Goal: Transaction & Acquisition: Purchase product/service

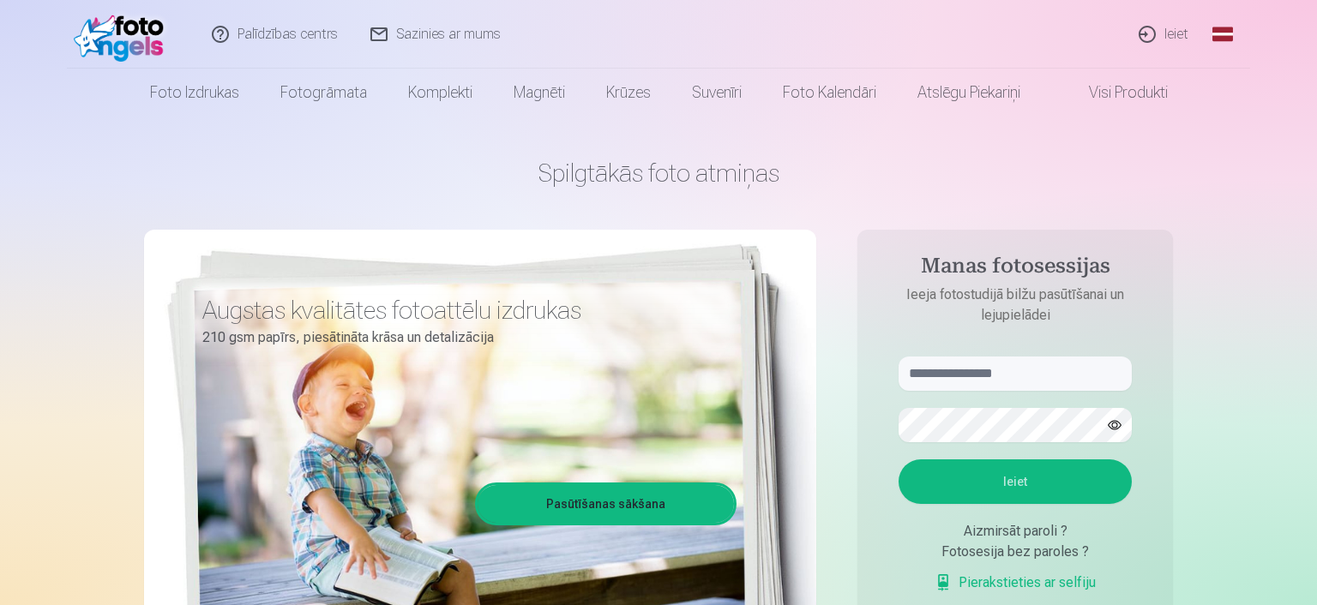
click at [1163, 33] on link "Ieiet" at bounding box center [1164, 34] width 82 height 69
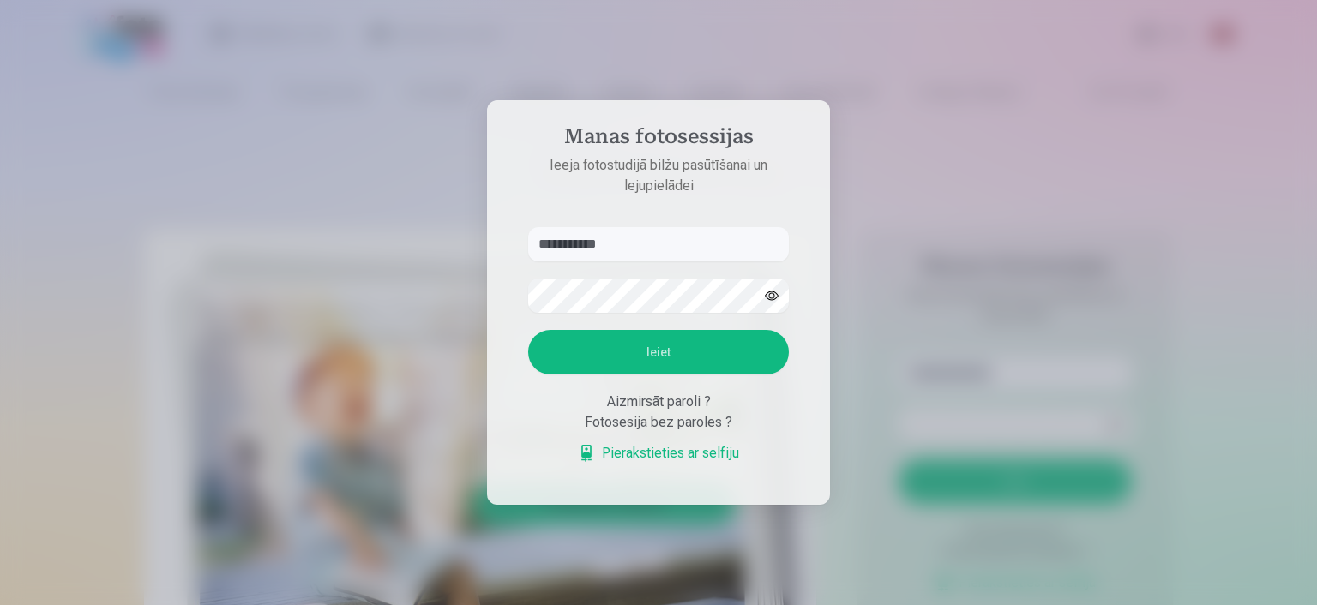
type input "**********"
click at [686, 359] on button "Ieiet" at bounding box center [658, 352] width 261 height 45
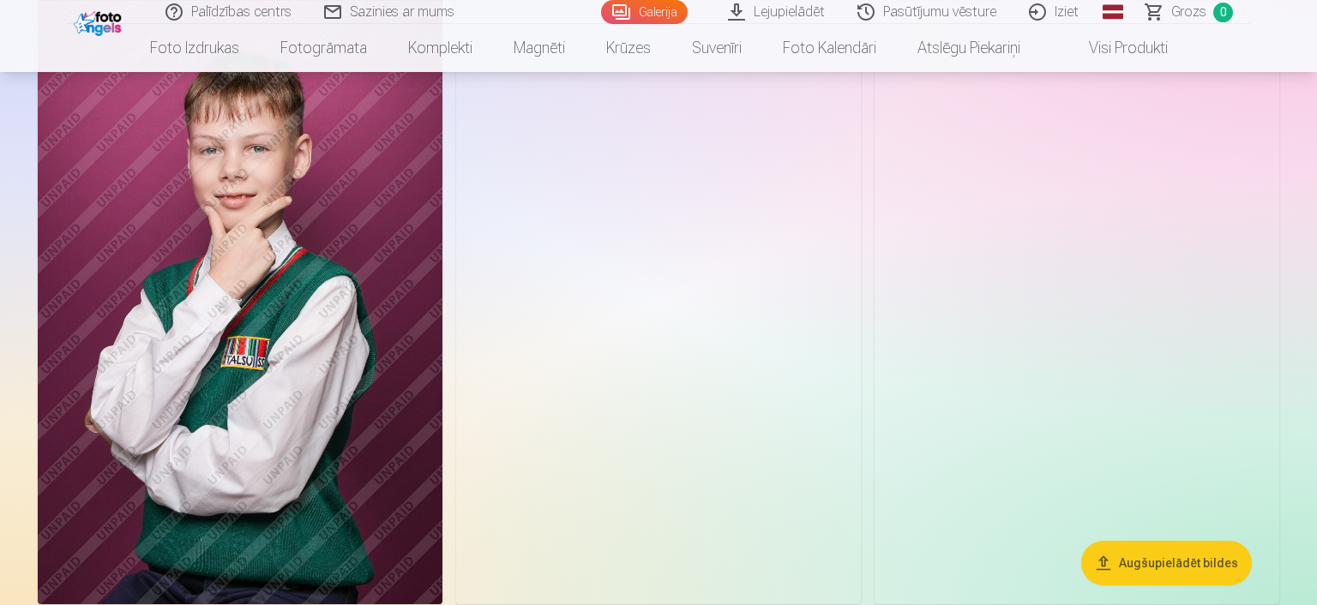
scroll to position [3892, 0]
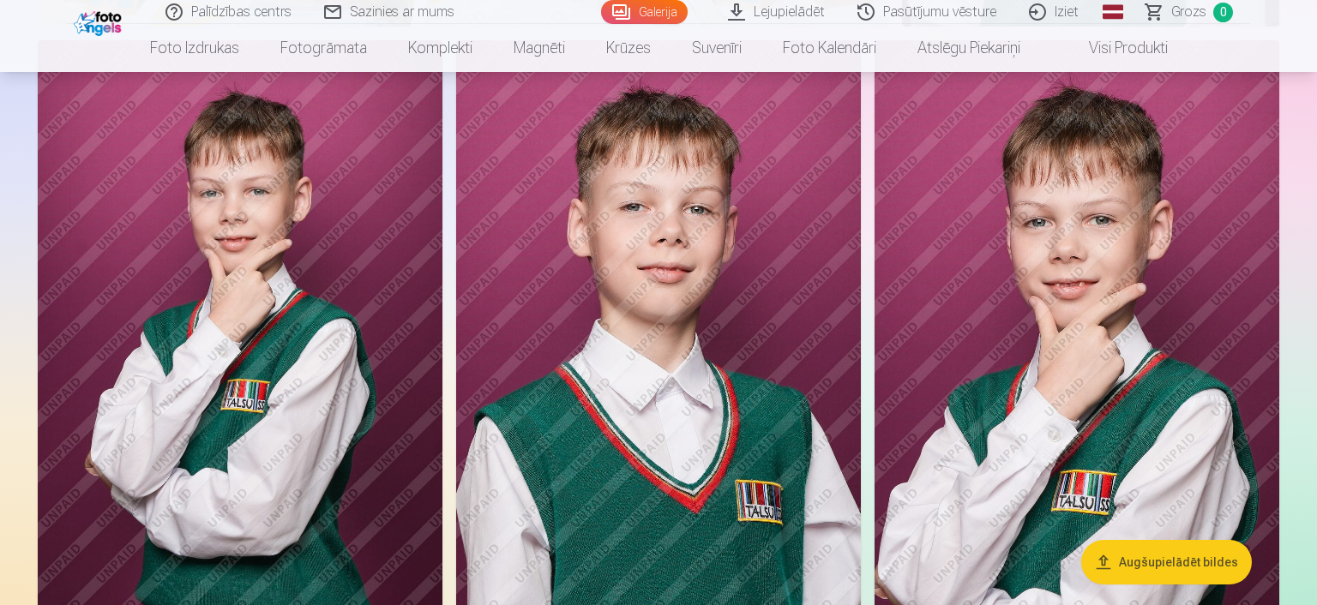
click at [693, 321] on img at bounding box center [658, 343] width 405 height 607
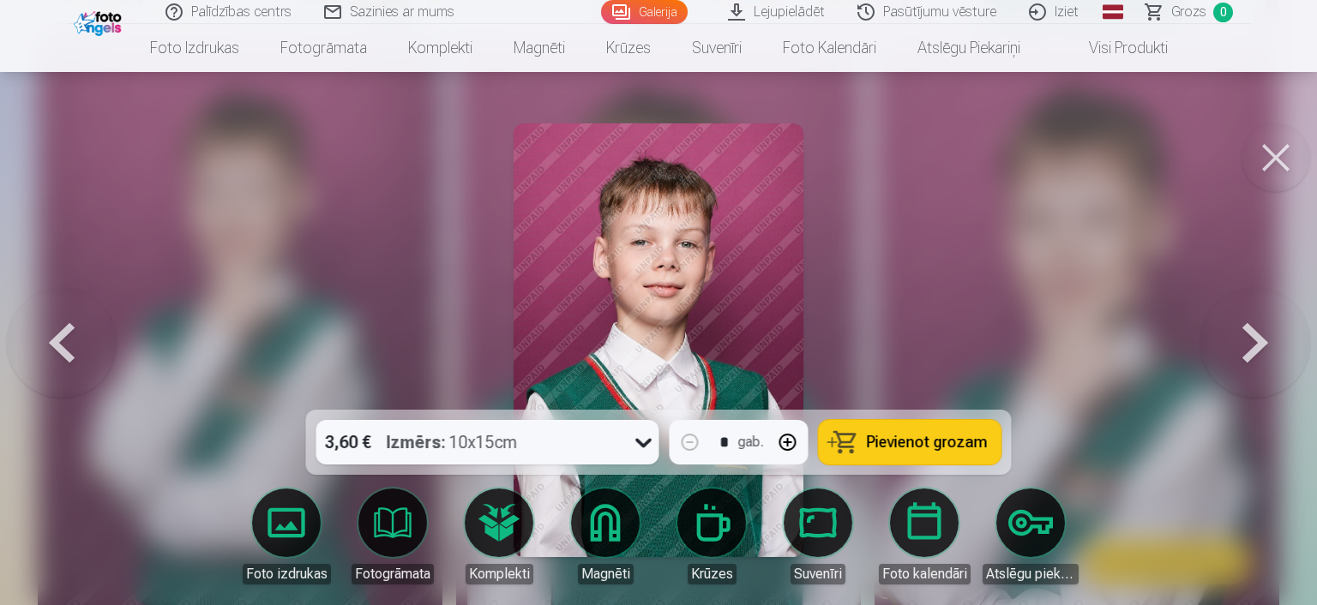
click at [1260, 151] on button at bounding box center [1275, 157] width 69 height 69
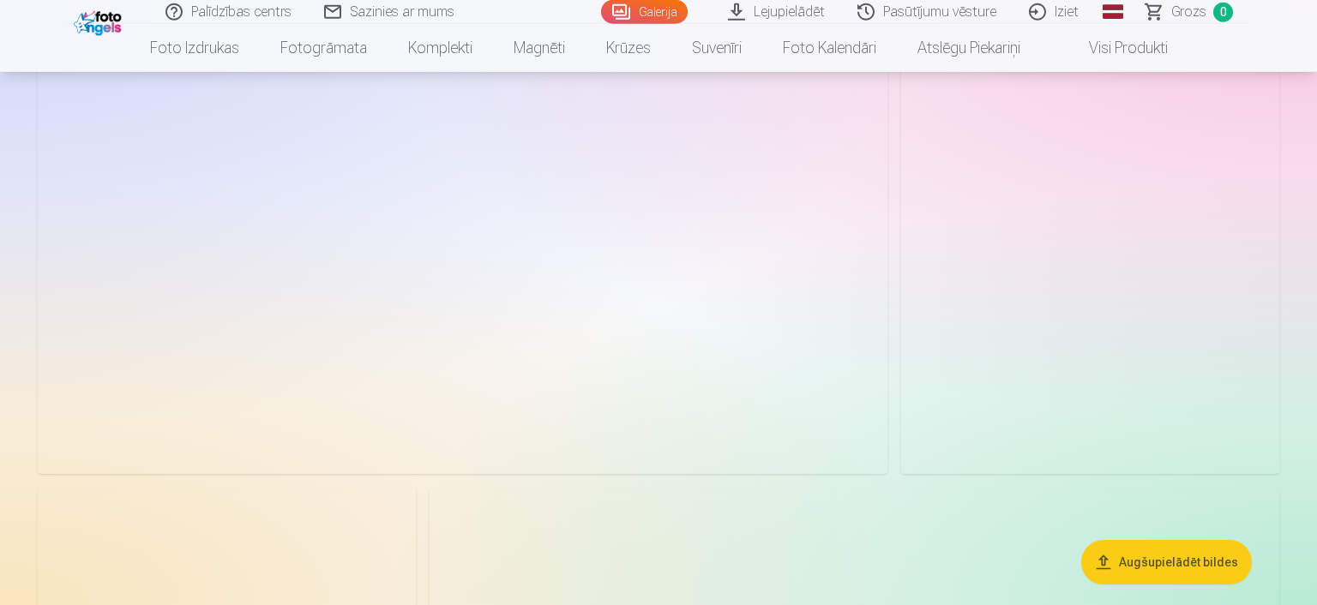
scroll to position [1991, 0]
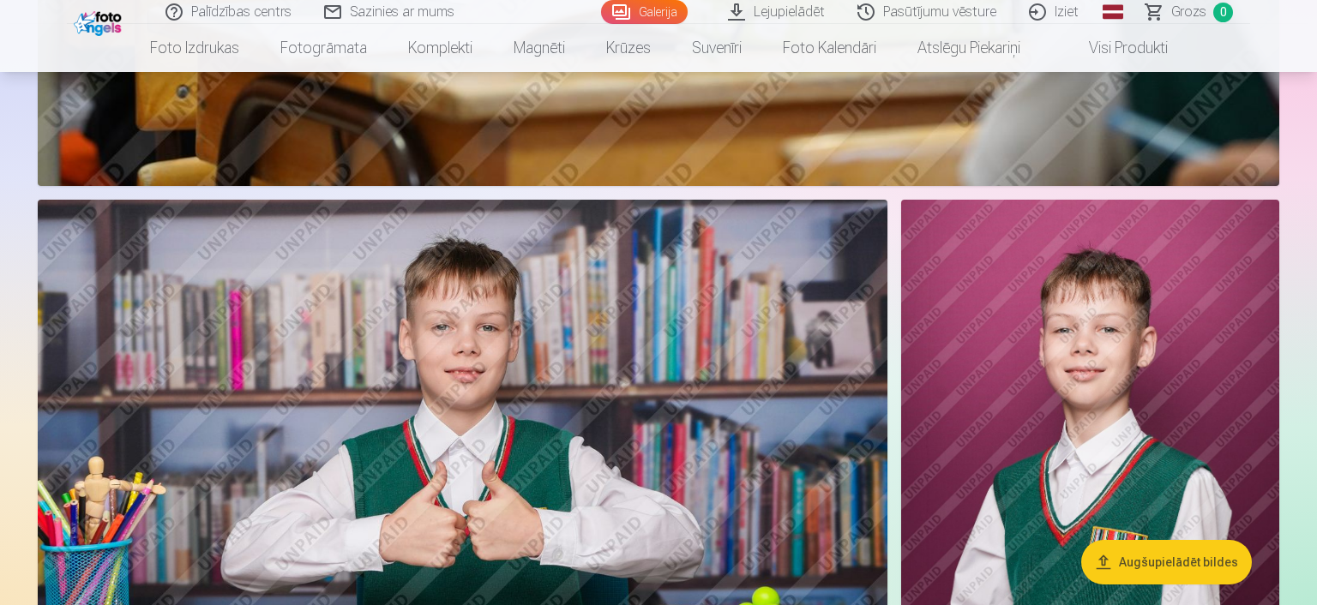
click at [1141, 420] on img at bounding box center [1090, 483] width 378 height 567
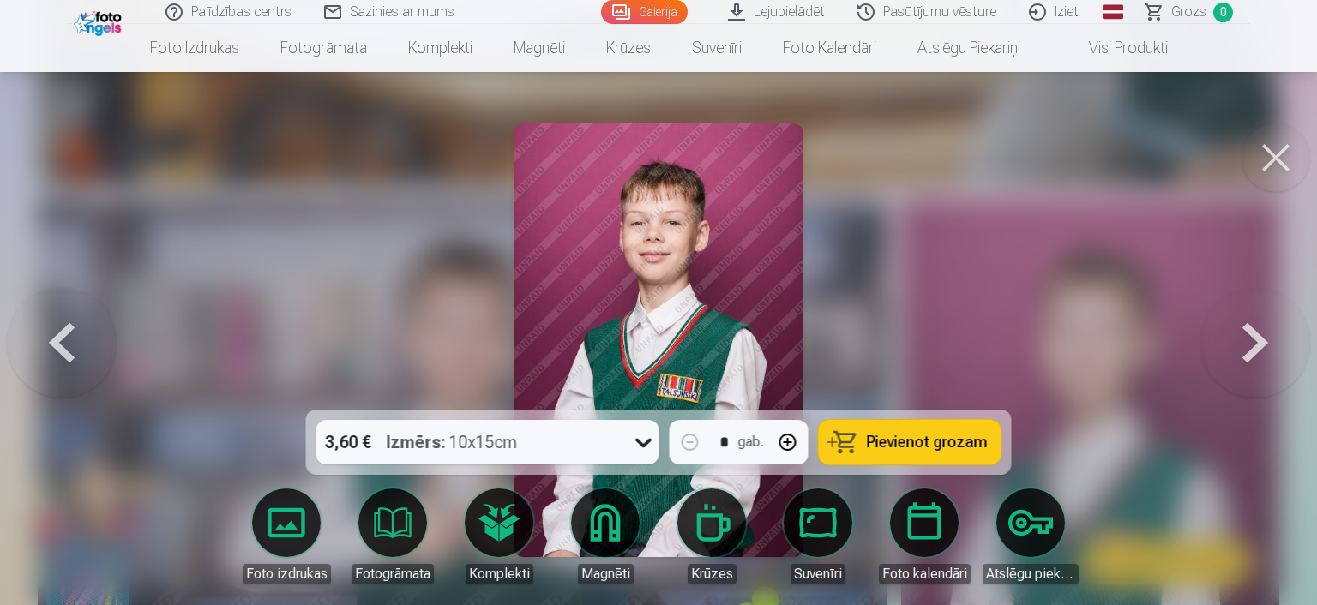
click at [1262, 144] on button at bounding box center [1275, 157] width 69 height 69
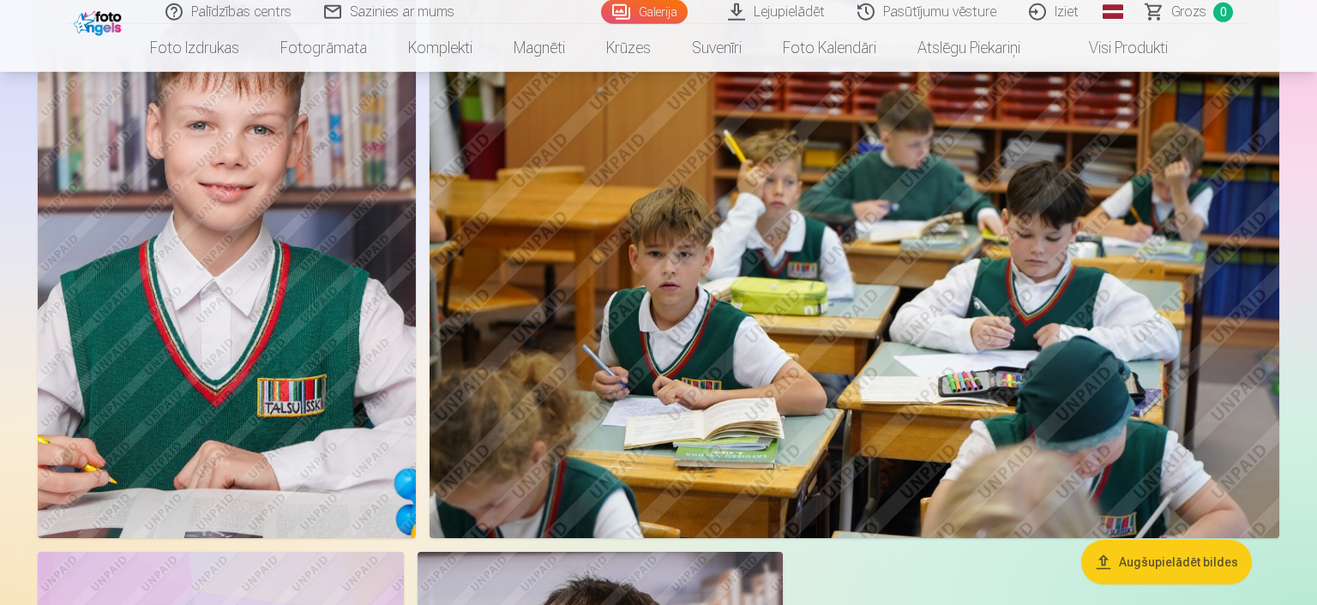
scroll to position [4526, 0]
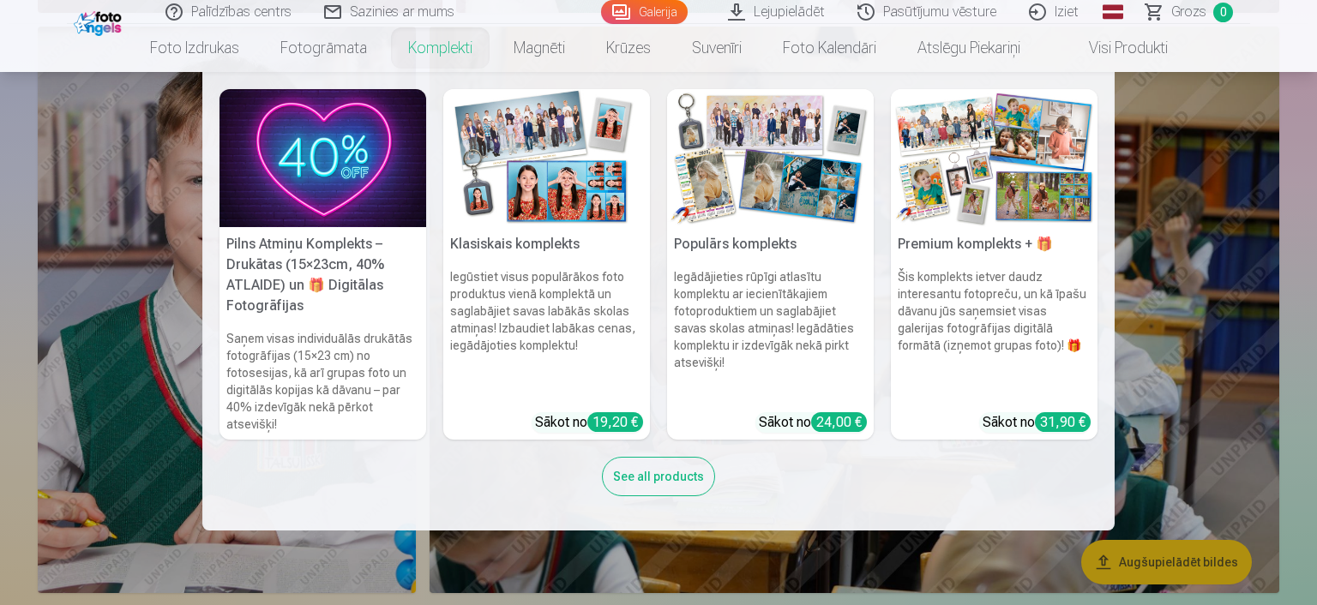
click at [446, 51] on link "Komplekti" at bounding box center [439, 48] width 105 height 48
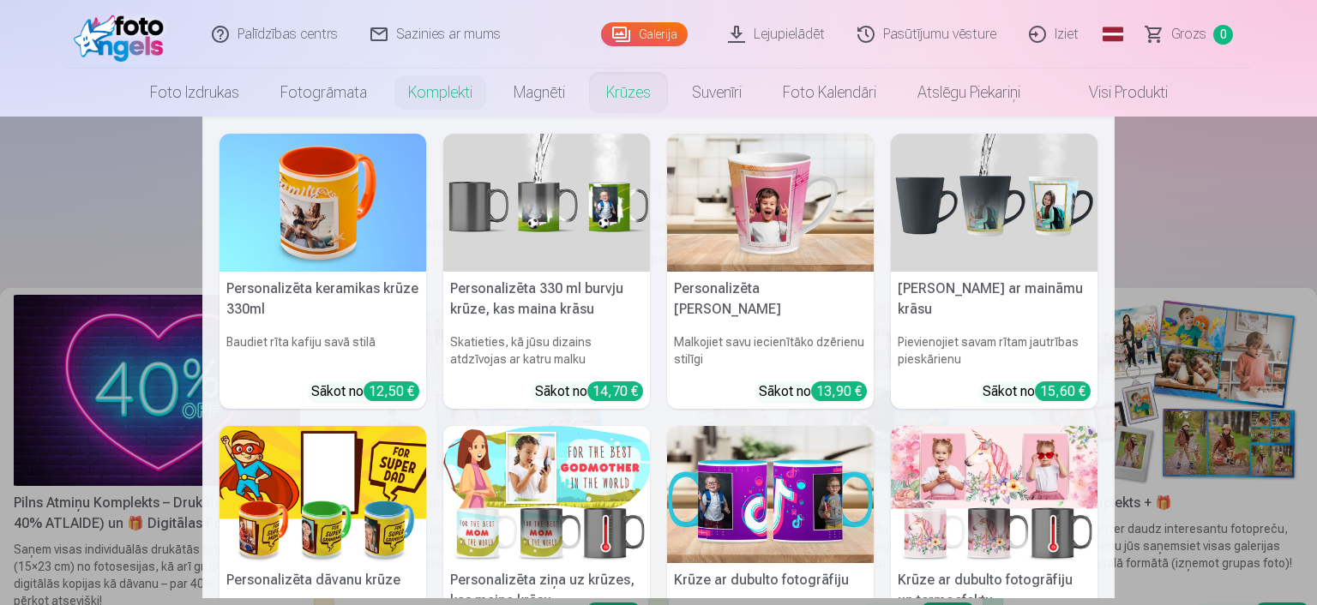
click at [1215, 217] on nav "Personalizēta keramikas krūze 330ml Baudiet rīta kafiju savā stilā Sākot no 12,…" at bounding box center [658, 358] width 1317 height 482
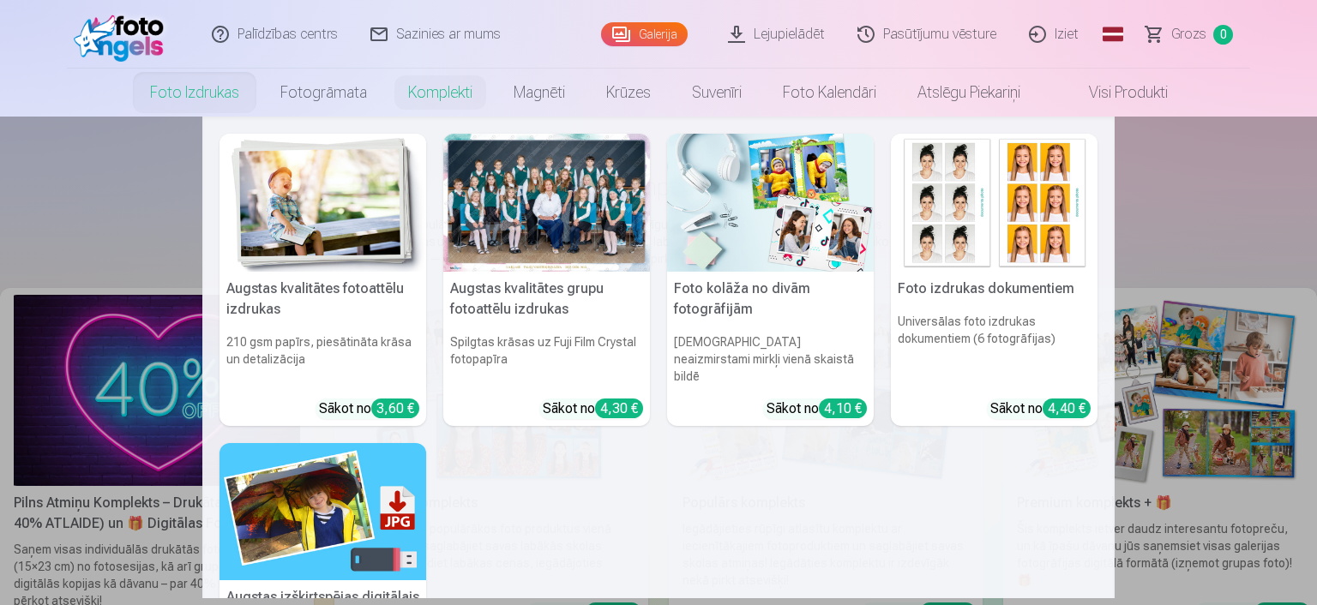
click at [550, 201] on div at bounding box center [546, 203] width 207 height 138
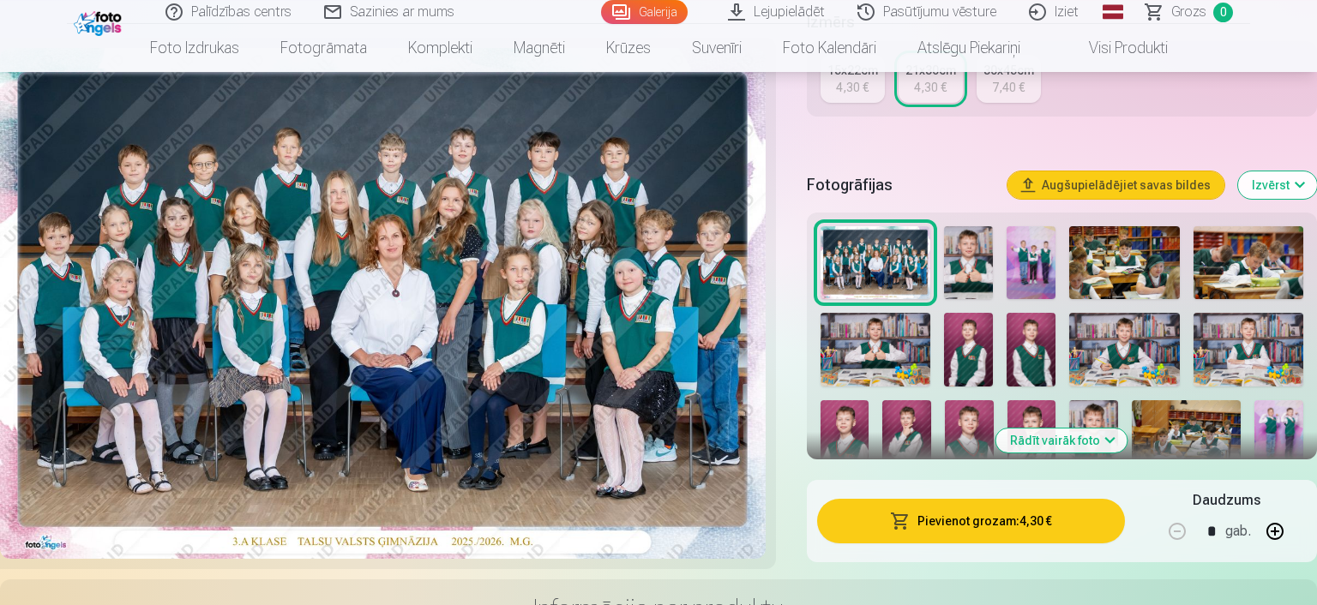
scroll to position [362, 0]
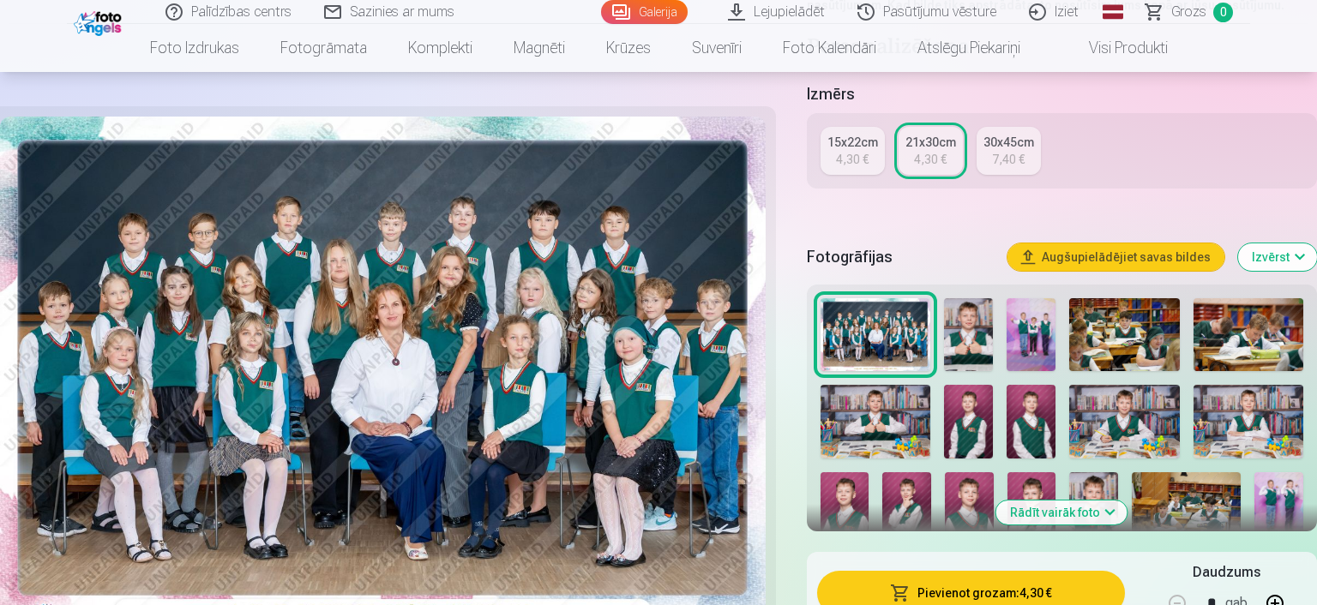
click at [965, 335] on img at bounding box center [968, 335] width 49 height 74
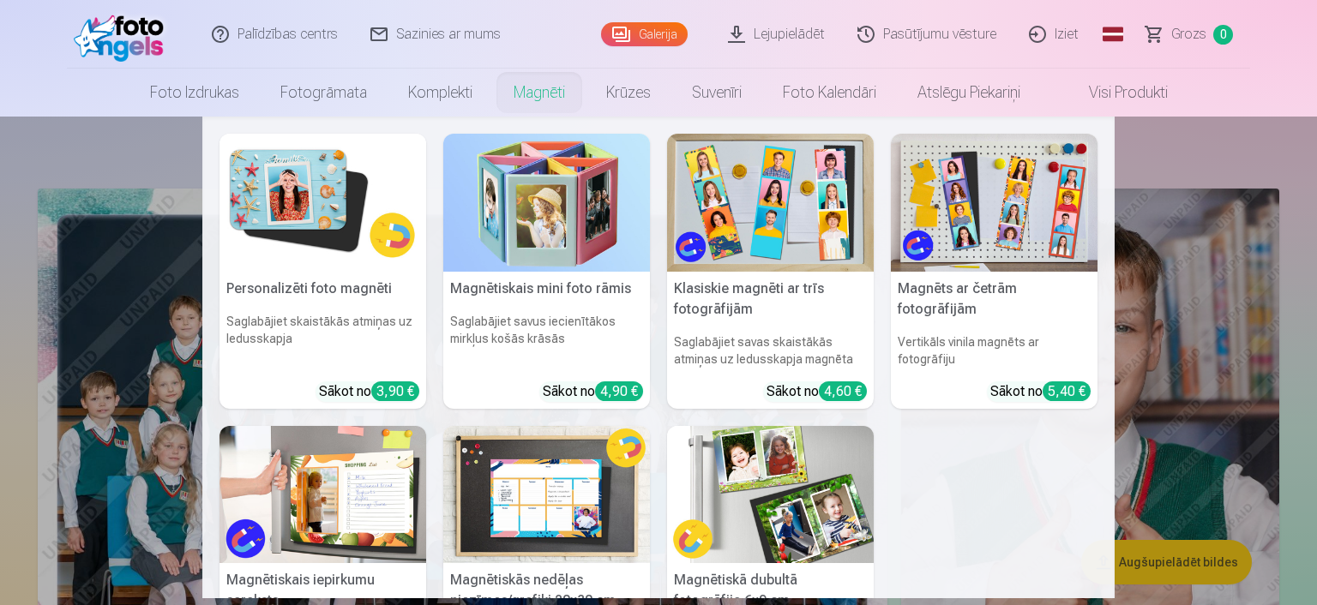
click at [531, 91] on link "Magnēti" at bounding box center [539, 93] width 93 height 48
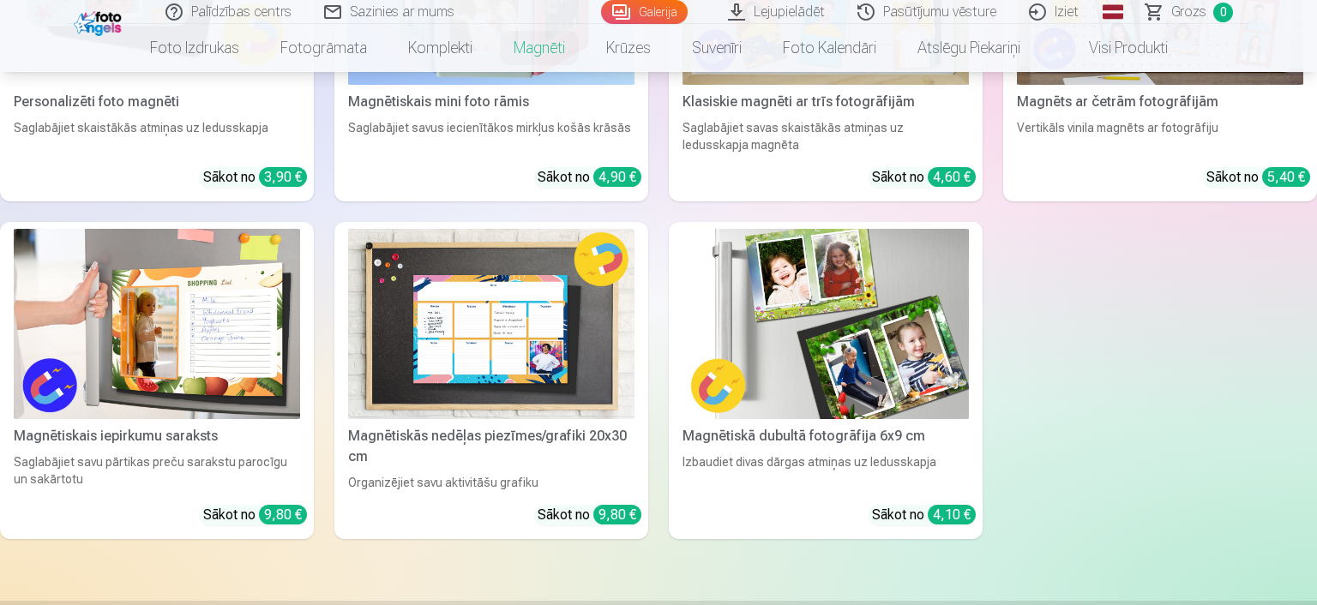
scroll to position [90, 0]
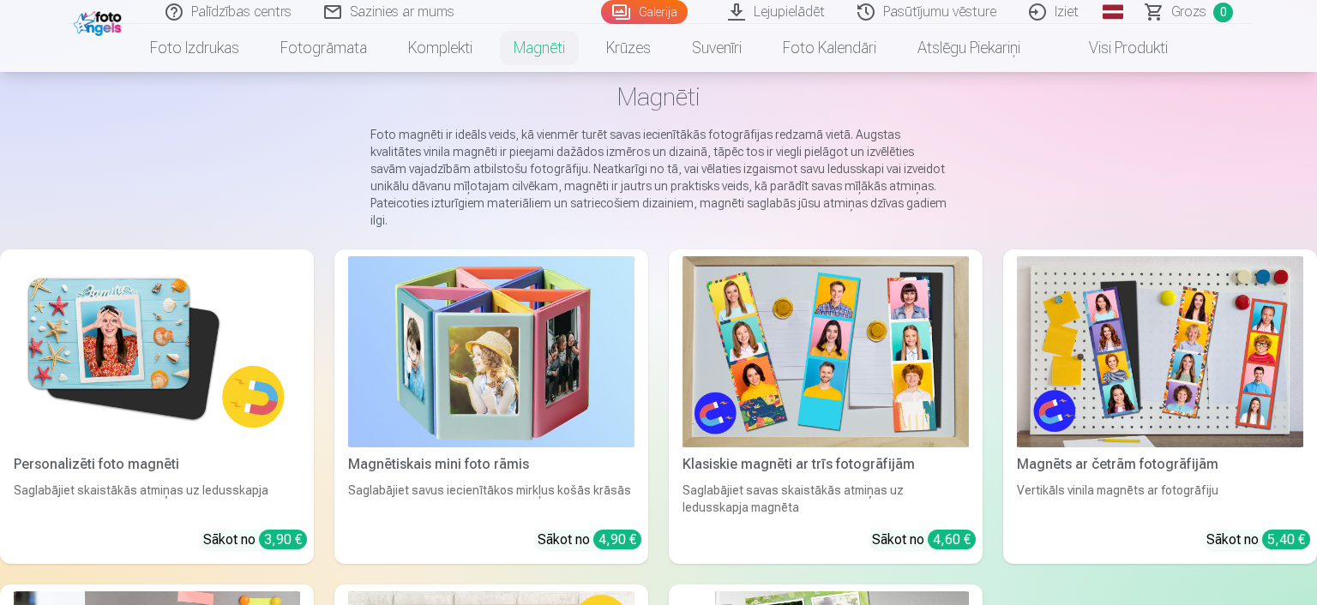
click at [177, 325] on img at bounding box center [157, 351] width 286 height 191
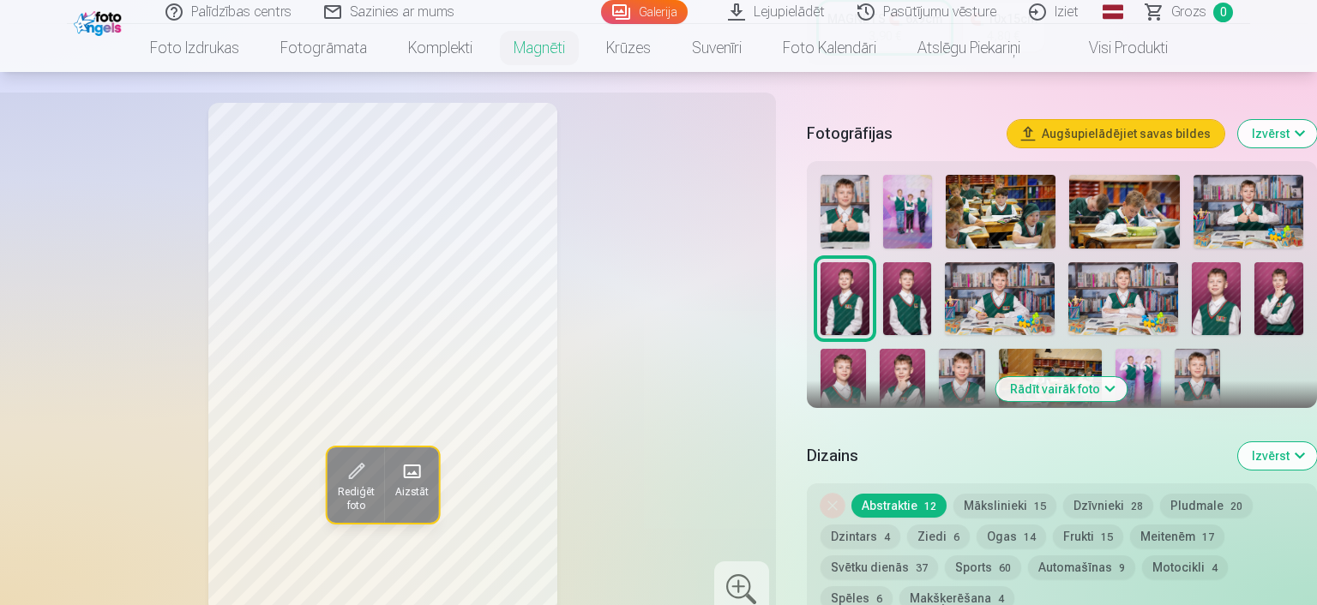
scroll to position [723, 0]
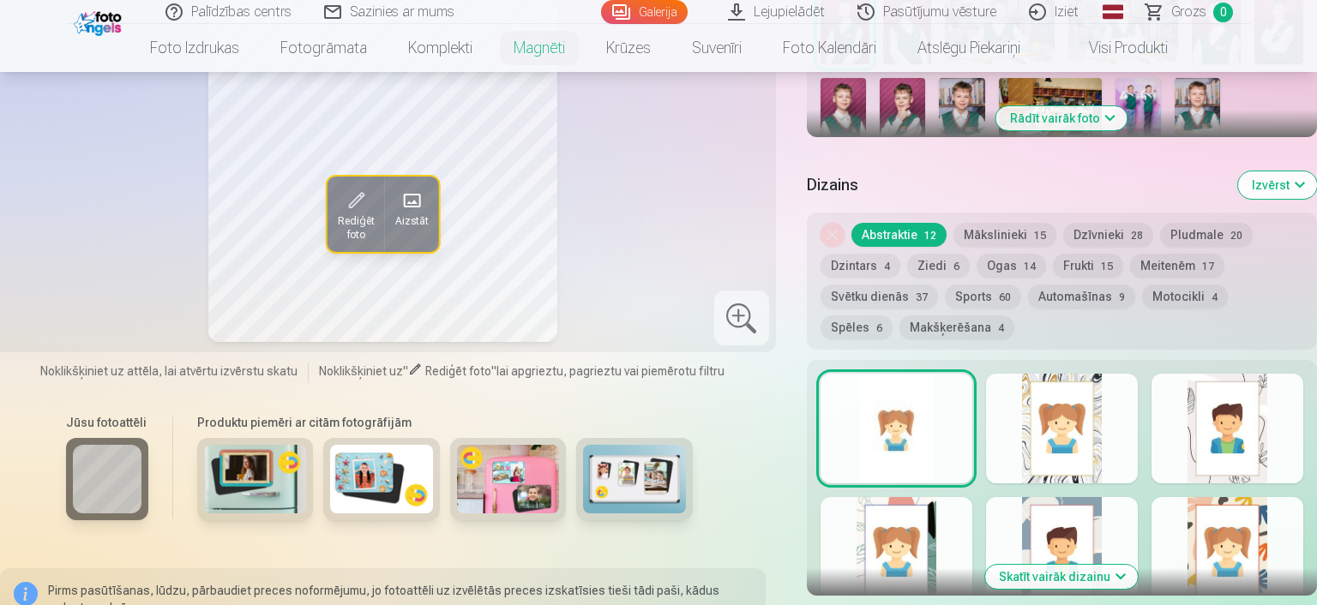
click at [1088, 420] on div at bounding box center [1062, 429] width 152 height 110
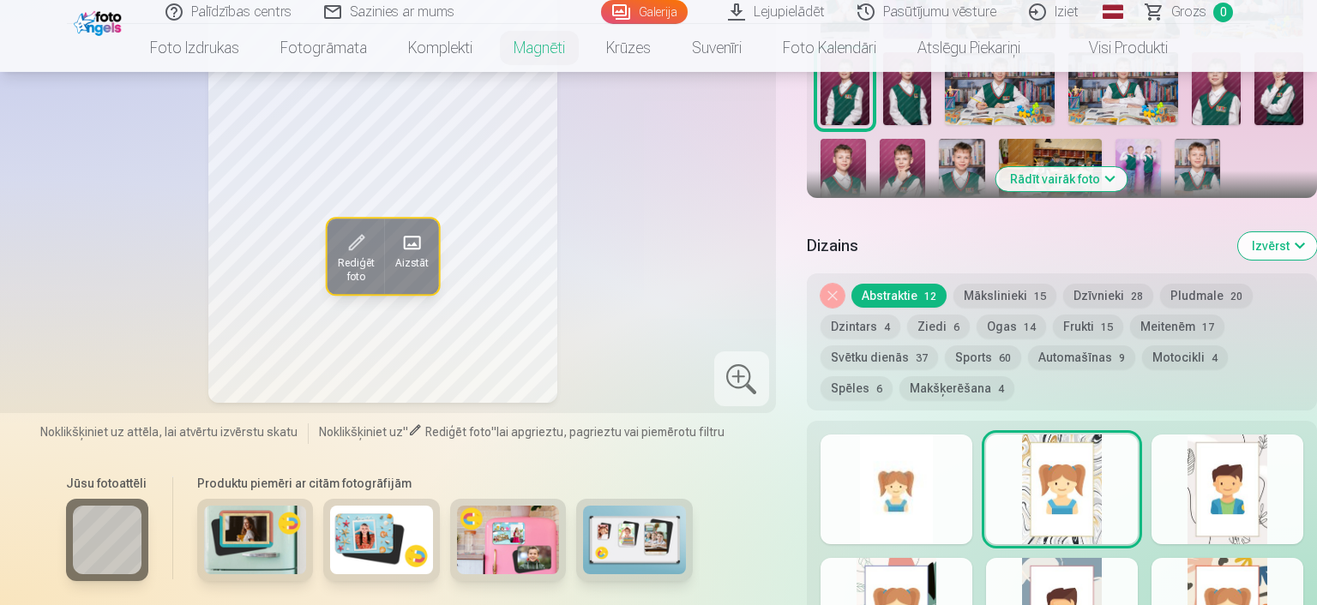
scroll to position [814, 0]
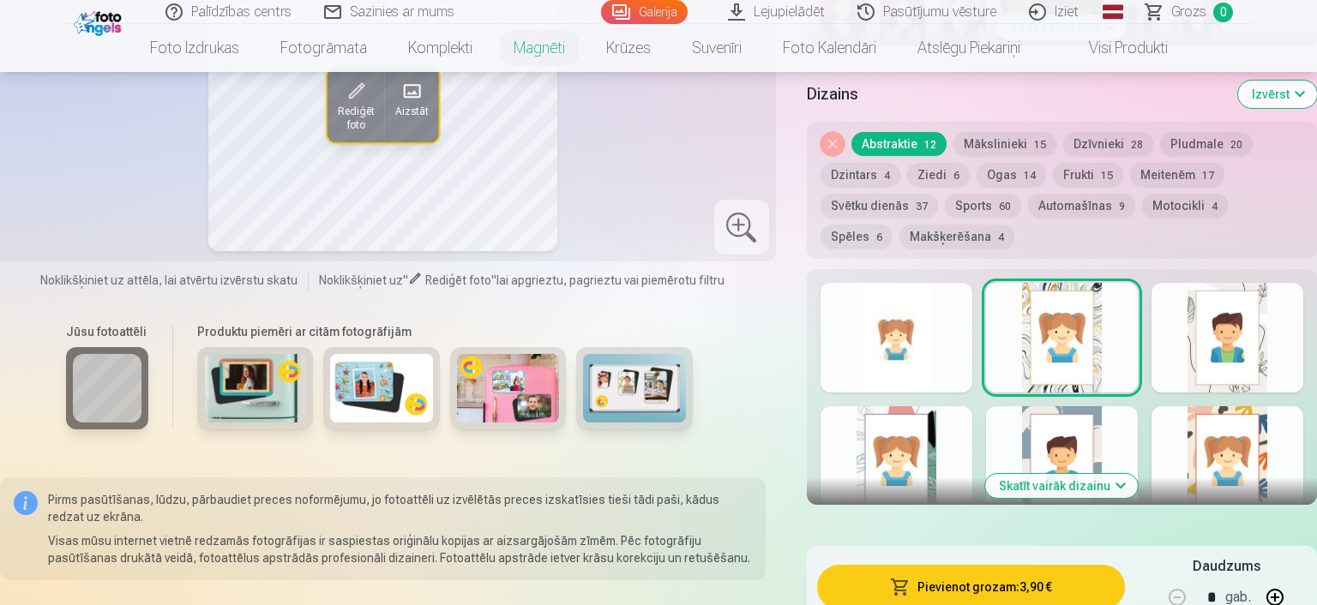
click at [920, 324] on div at bounding box center [896, 338] width 152 height 110
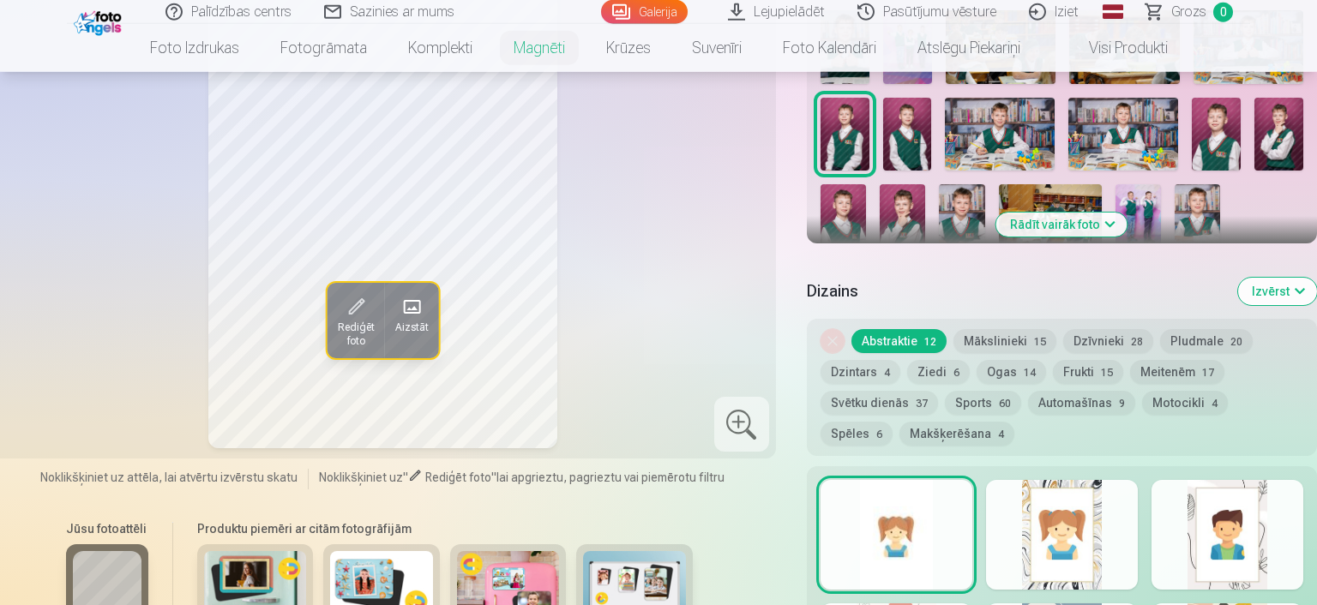
scroll to position [453, 0]
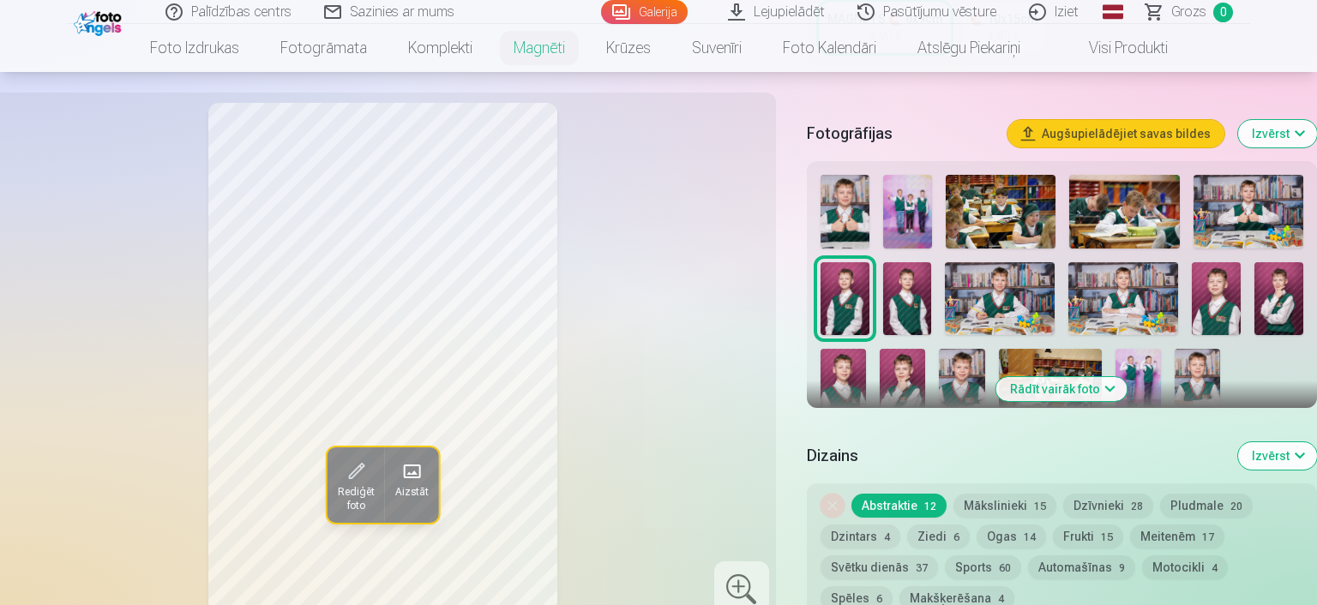
click at [356, 485] on span "Rediģēt foto" at bounding box center [355, 498] width 37 height 27
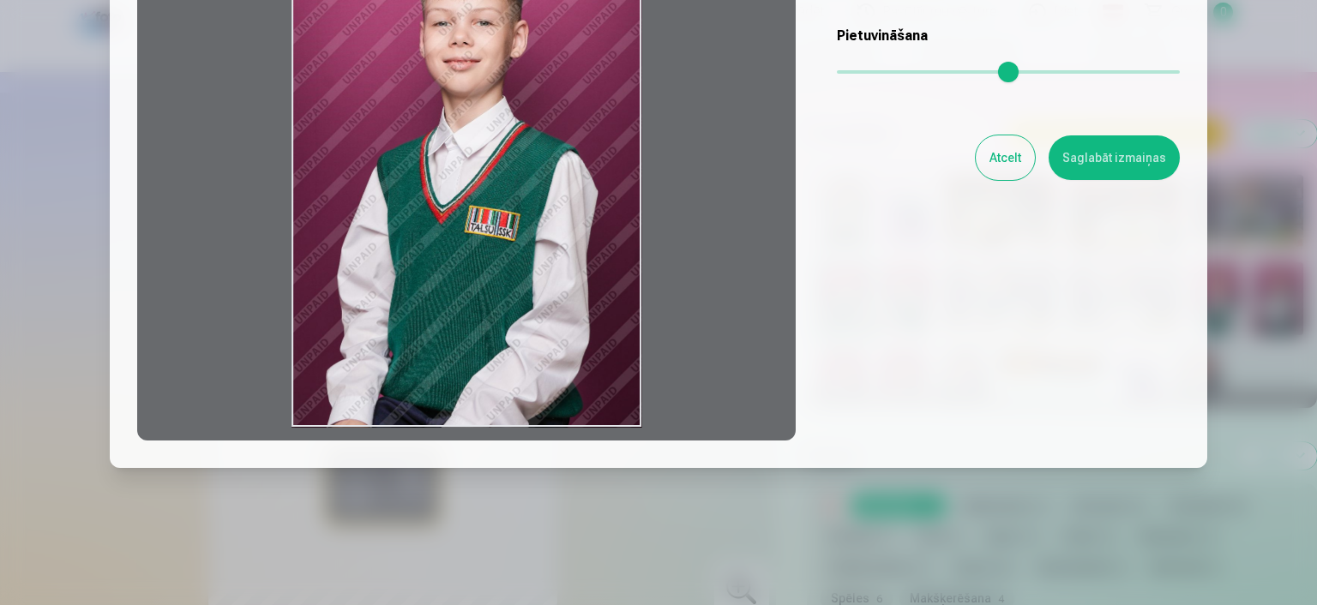
scroll to position [47, 0]
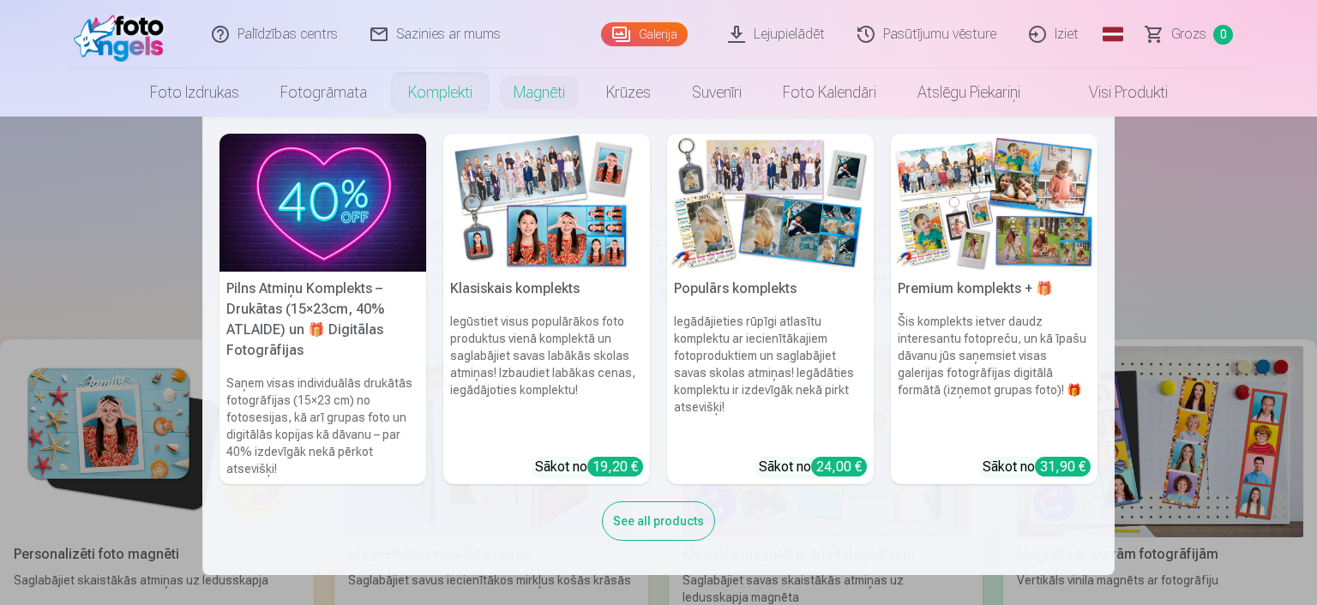
click at [430, 91] on link "Komplekti" at bounding box center [439, 93] width 105 height 48
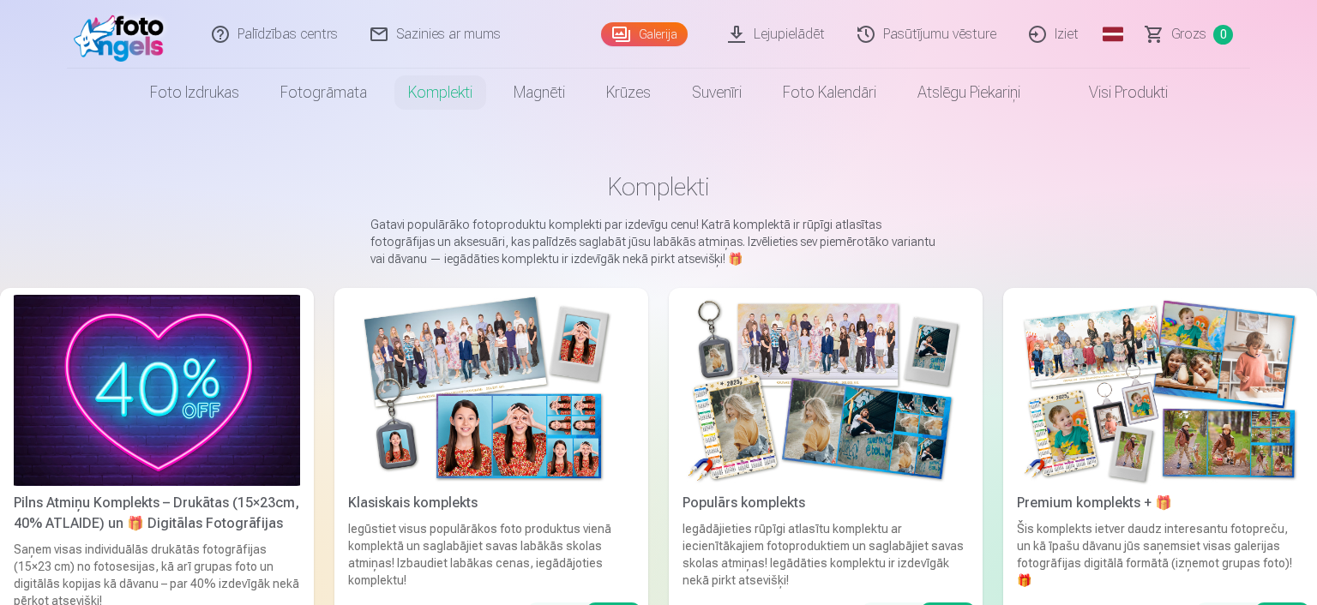
click at [1132, 92] on link "Visi produkti" at bounding box center [1114, 93] width 147 height 48
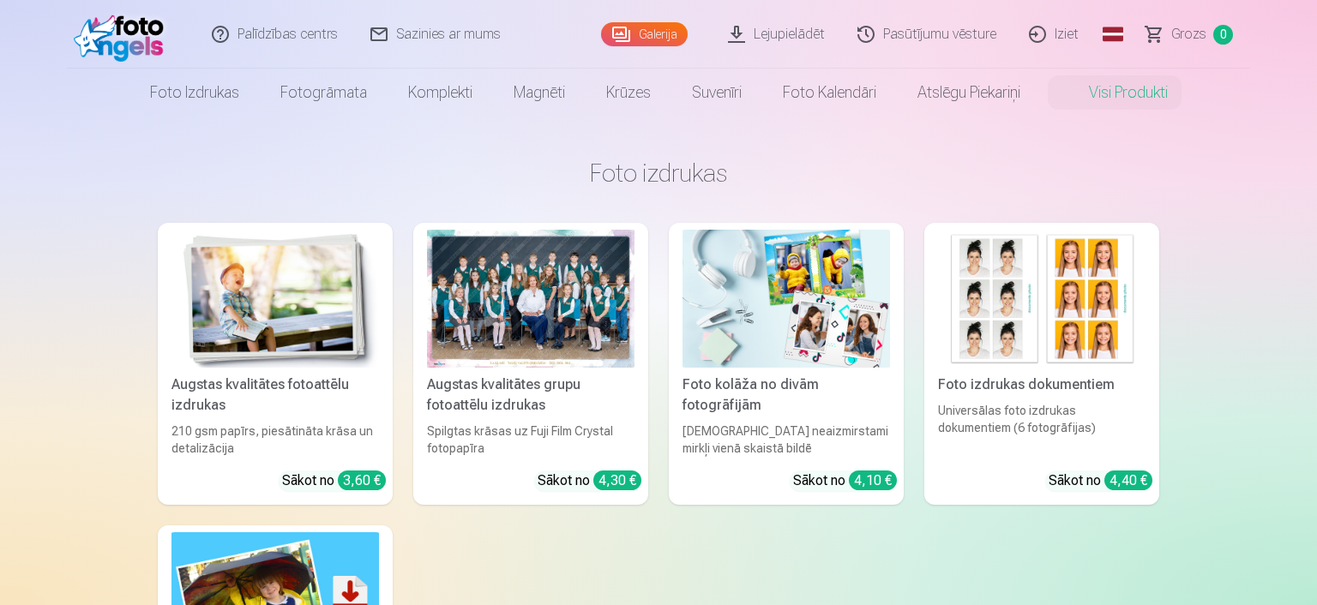
click at [1011, 297] on img at bounding box center [1041, 299] width 207 height 138
click at [790, 36] on link "Lejupielādēt" at bounding box center [776, 34] width 129 height 69
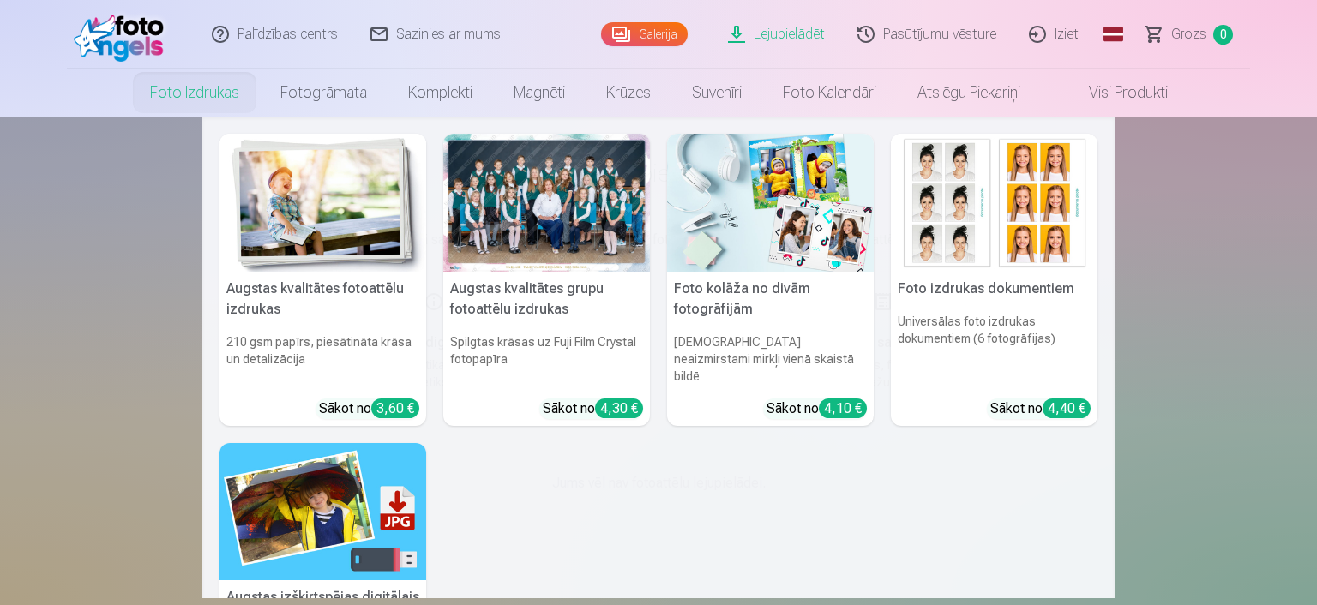
click at [207, 94] on link "Foto izdrukas" at bounding box center [194, 93] width 130 height 48
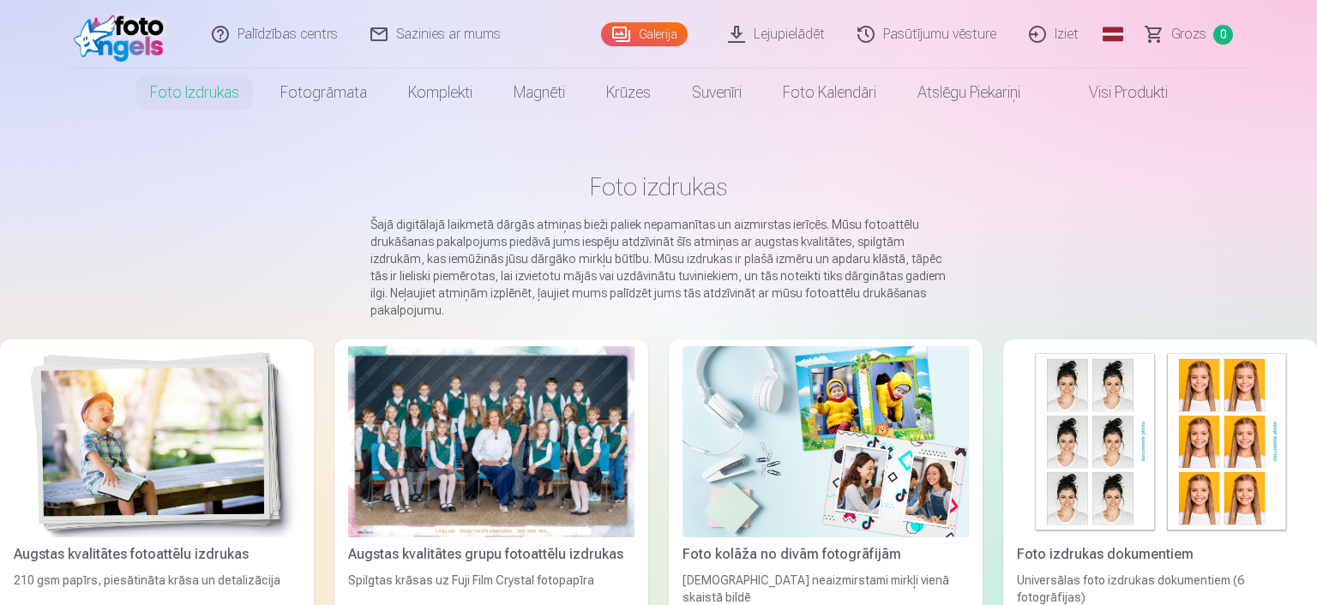
click at [1130, 93] on link "Visi produkti" at bounding box center [1114, 93] width 147 height 48
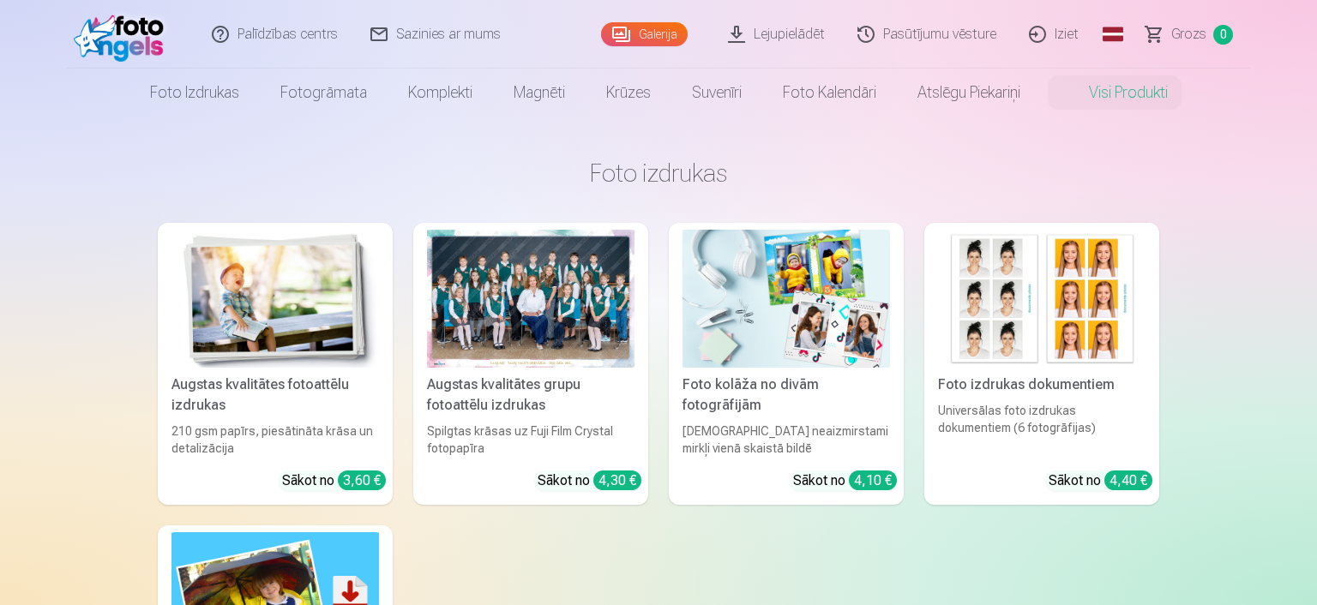
click at [1050, 34] on link "Iziet" at bounding box center [1054, 34] width 82 height 69
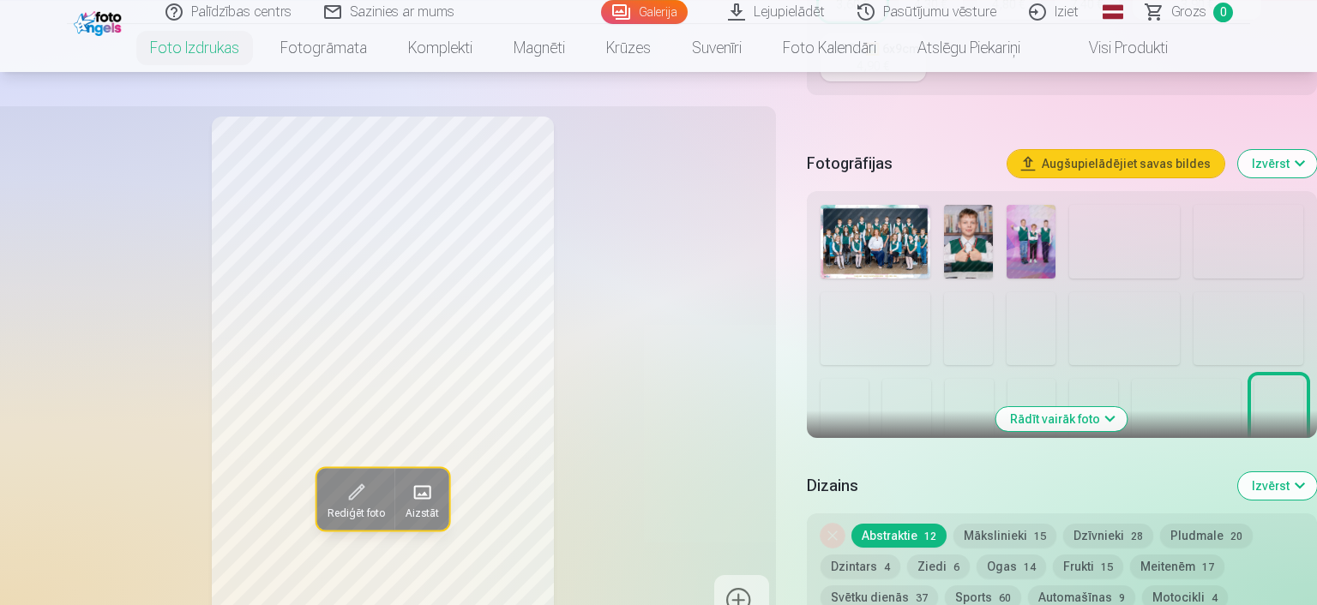
scroll to position [453, 0]
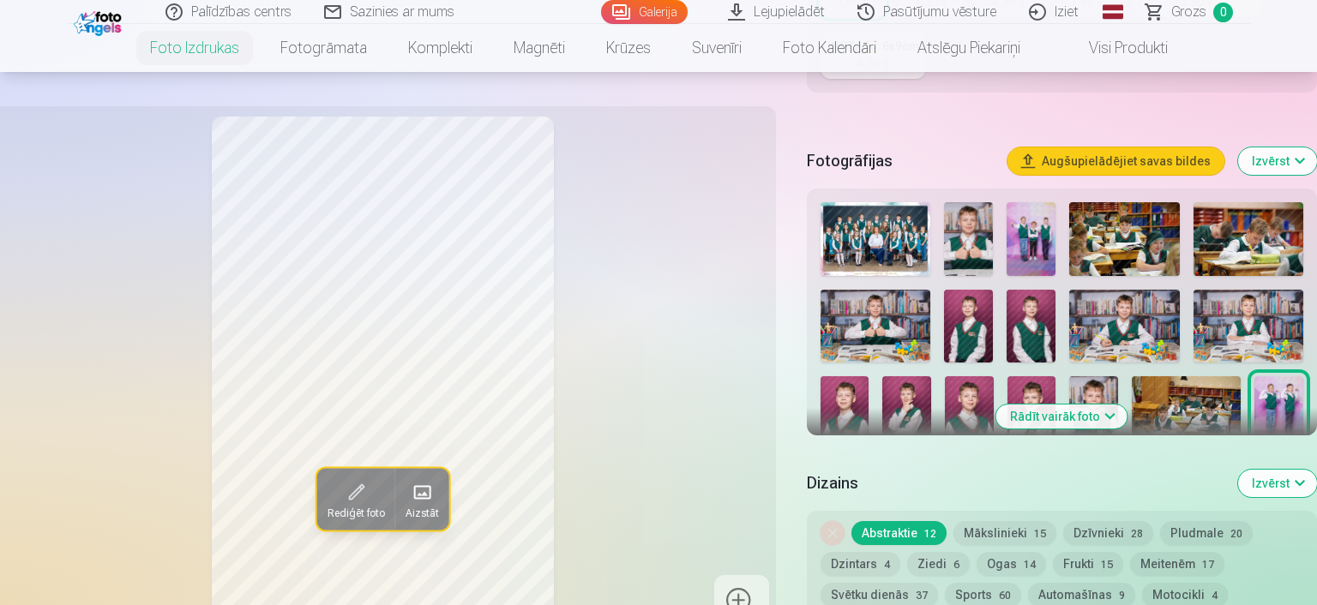
click at [969, 229] on img at bounding box center [968, 239] width 49 height 74
click at [1031, 239] on img at bounding box center [1030, 239] width 49 height 74
click at [1133, 248] on img at bounding box center [1124, 239] width 110 height 74
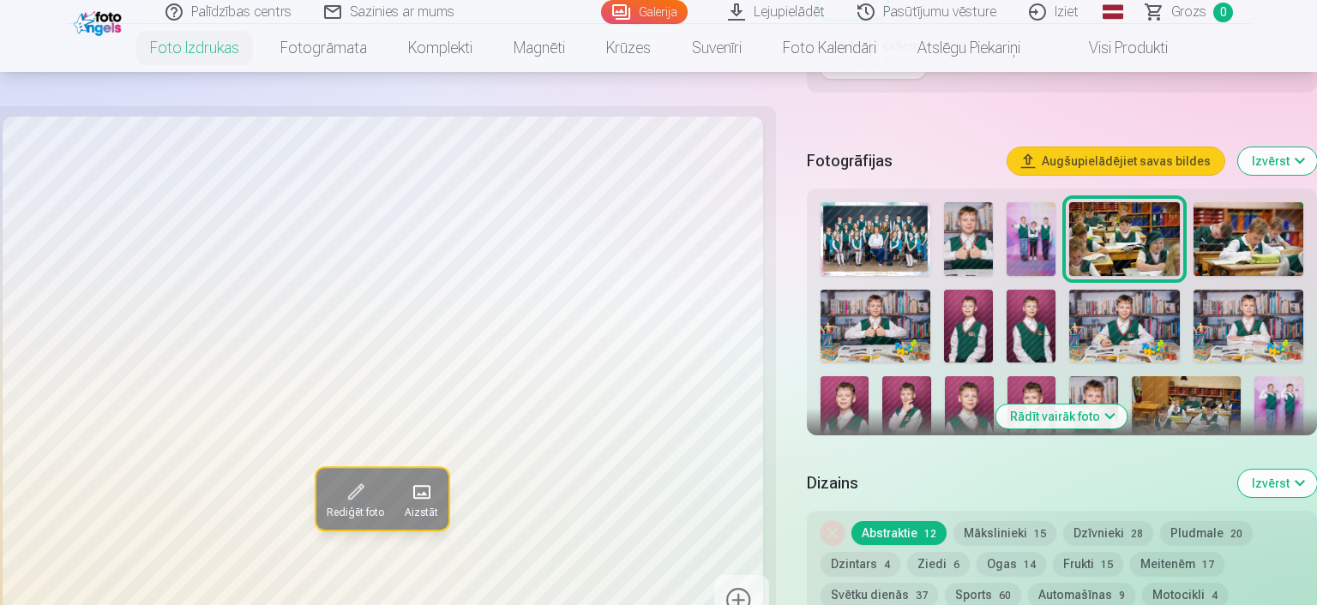
click at [1218, 242] on img at bounding box center [1248, 239] width 110 height 74
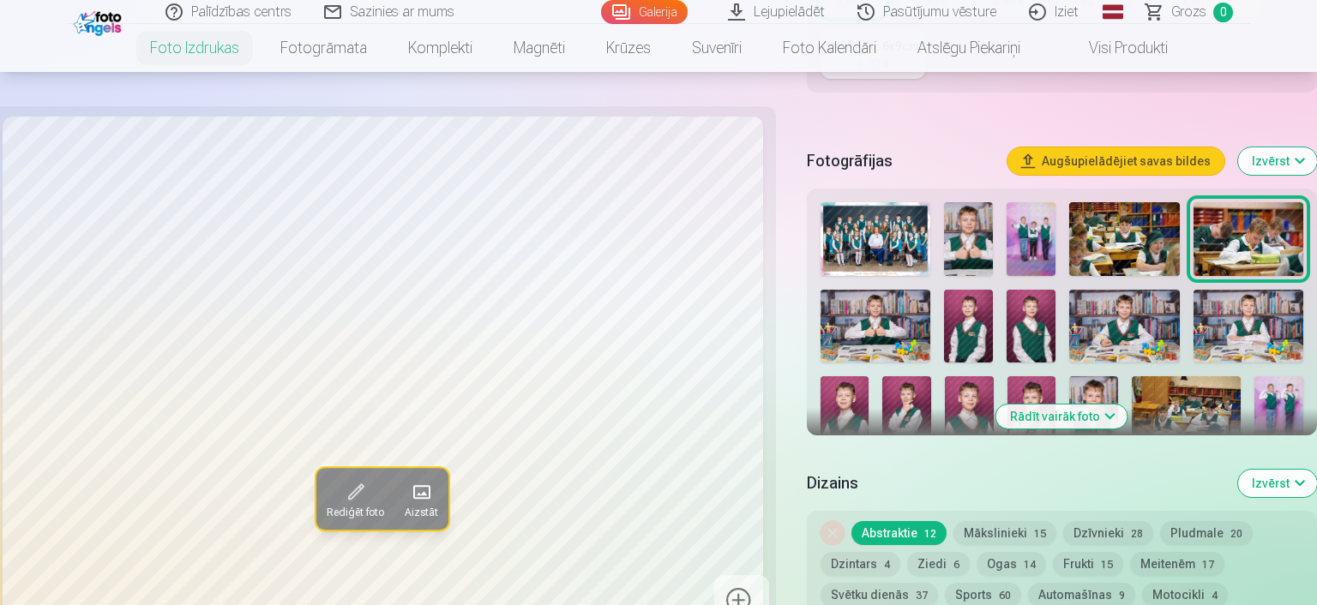
click at [877, 313] on img at bounding box center [875, 327] width 110 height 74
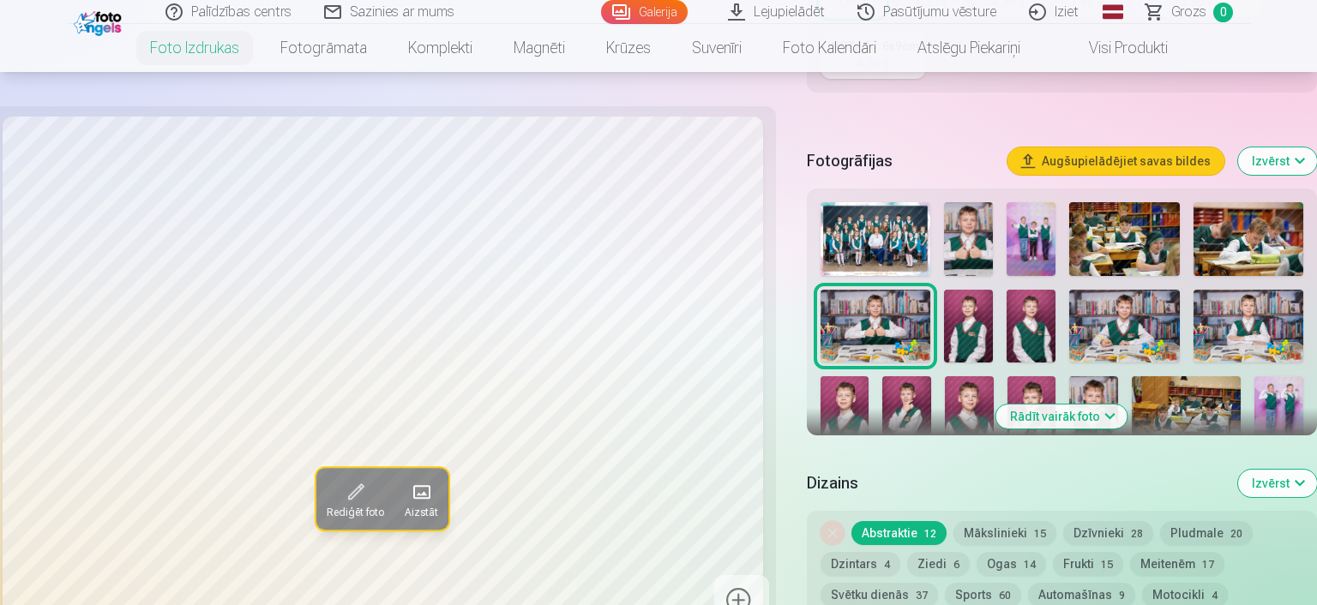
click at [969, 327] on img at bounding box center [968, 327] width 49 height 74
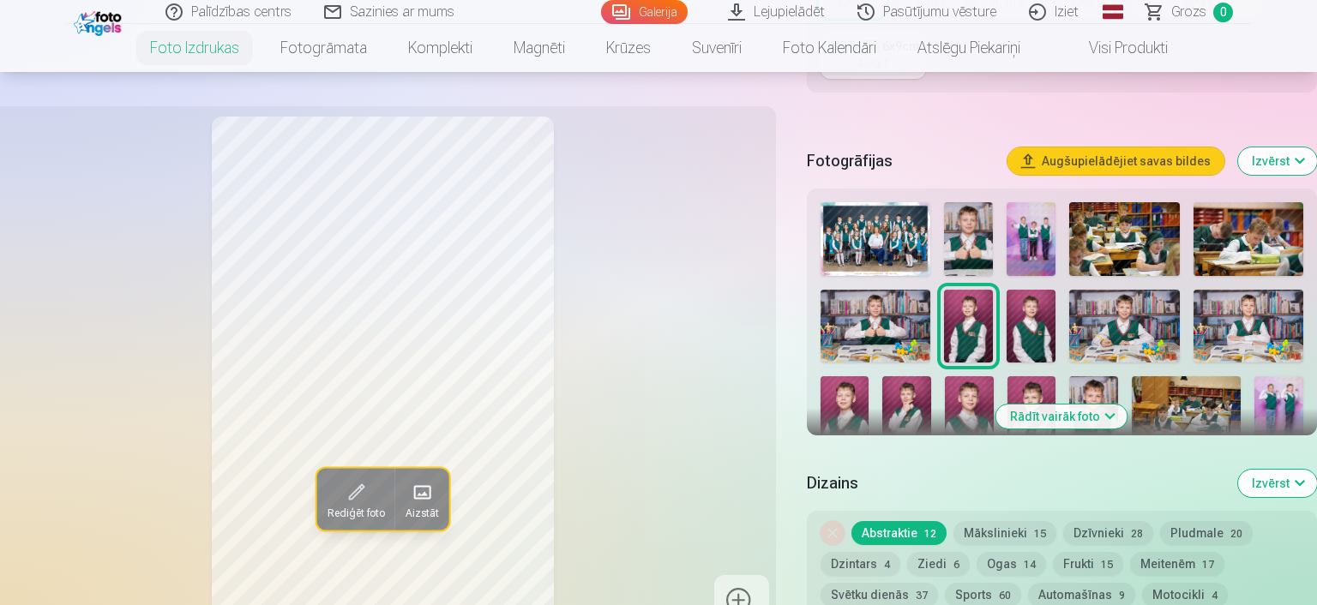
click at [1034, 326] on img at bounding box center [1030, 327] width 49 height 74
click at [1142, 324] on img at bounding box center [1124, 327] width 110 height 74
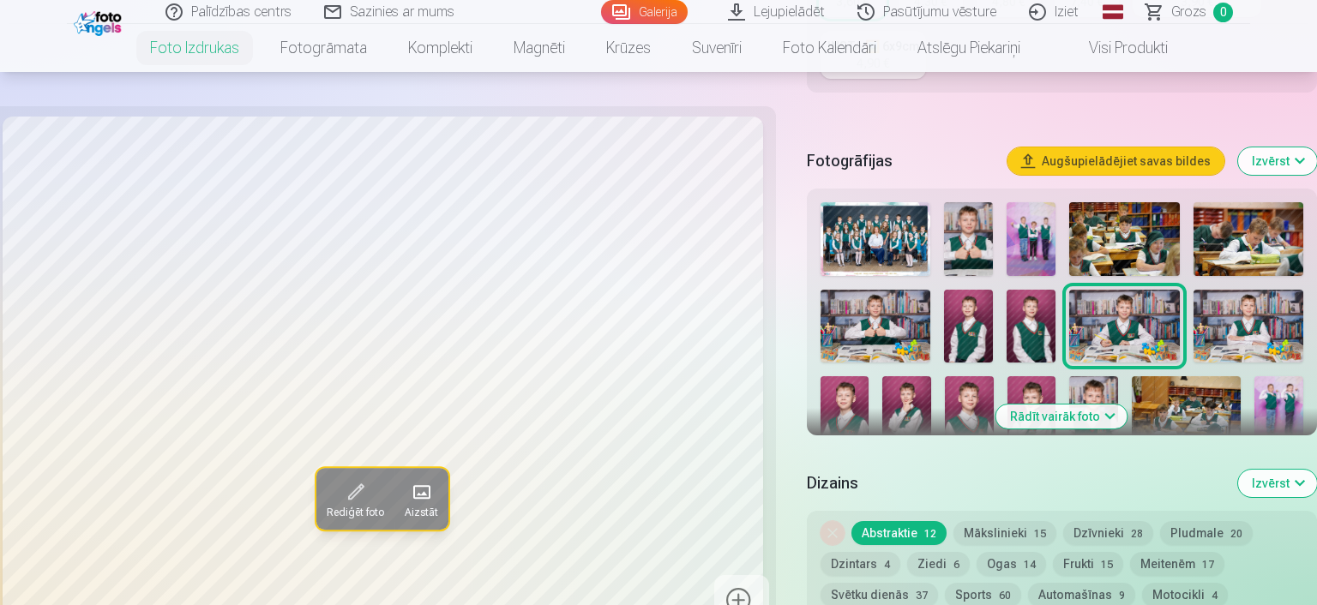
click at [1229, 331] on img at bounding box center [1248, 327] width 110 height 74
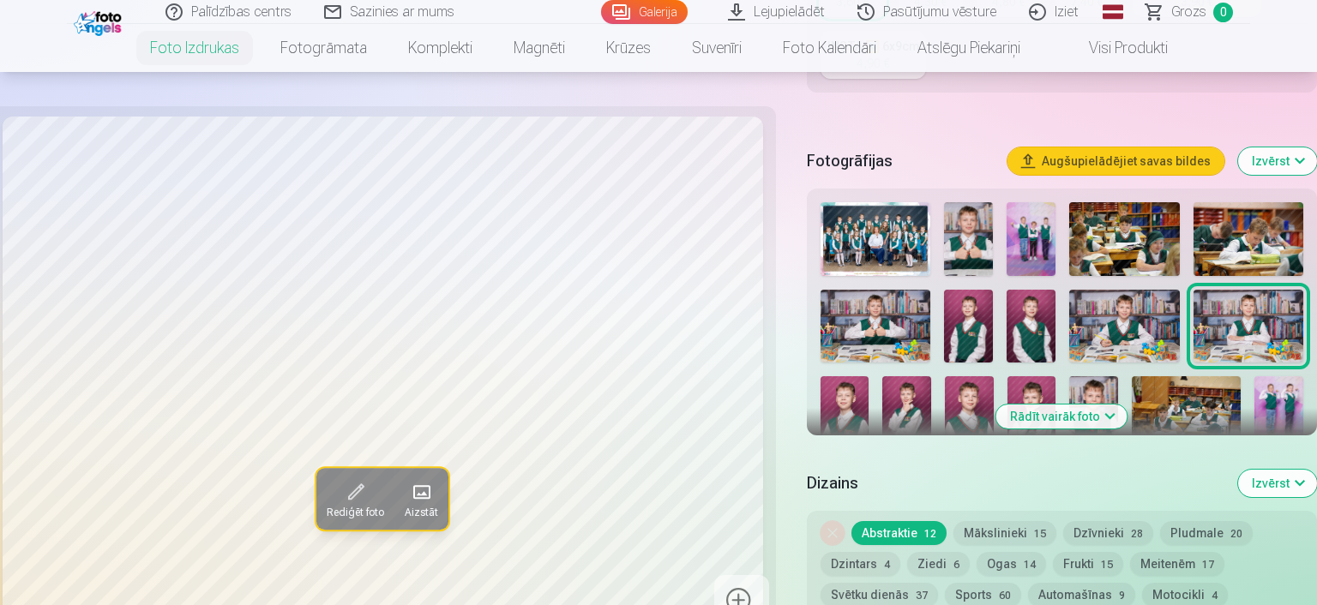
click at [845, 393] on img at bounding box center [844, 412] width 49 height 73
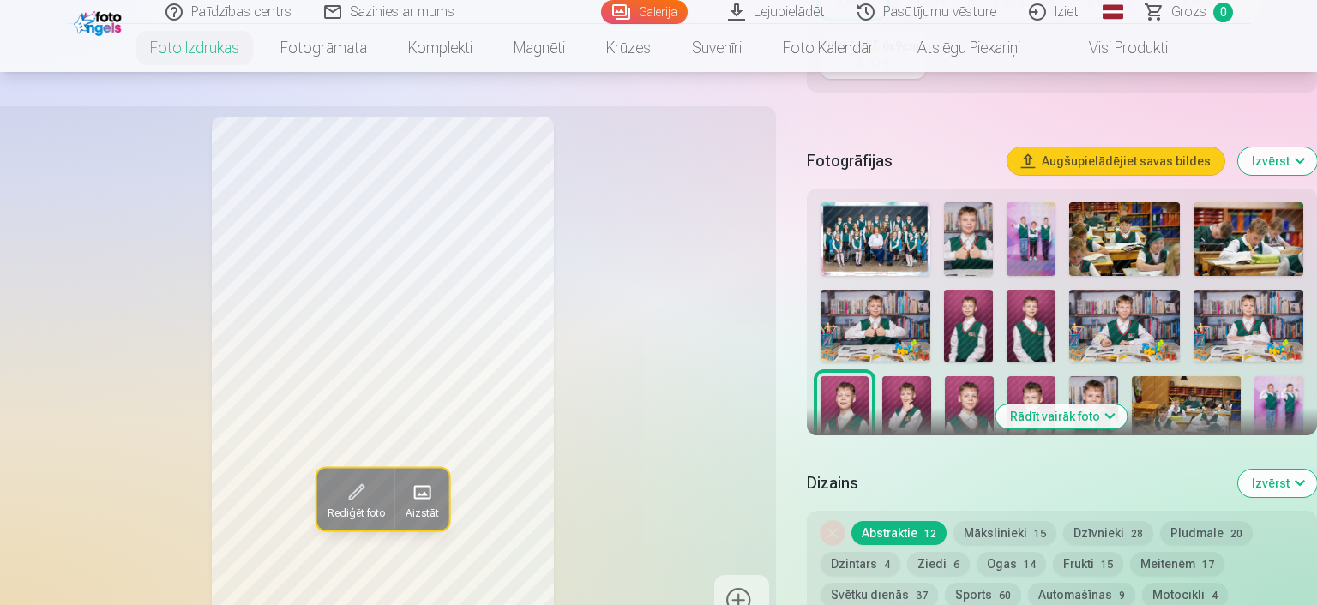
click at [897, 399] on img at bounding box center [906, 412] width 49 height 73
click at [975, 399] on img at bounding box center [969, 412] width 49 height 73
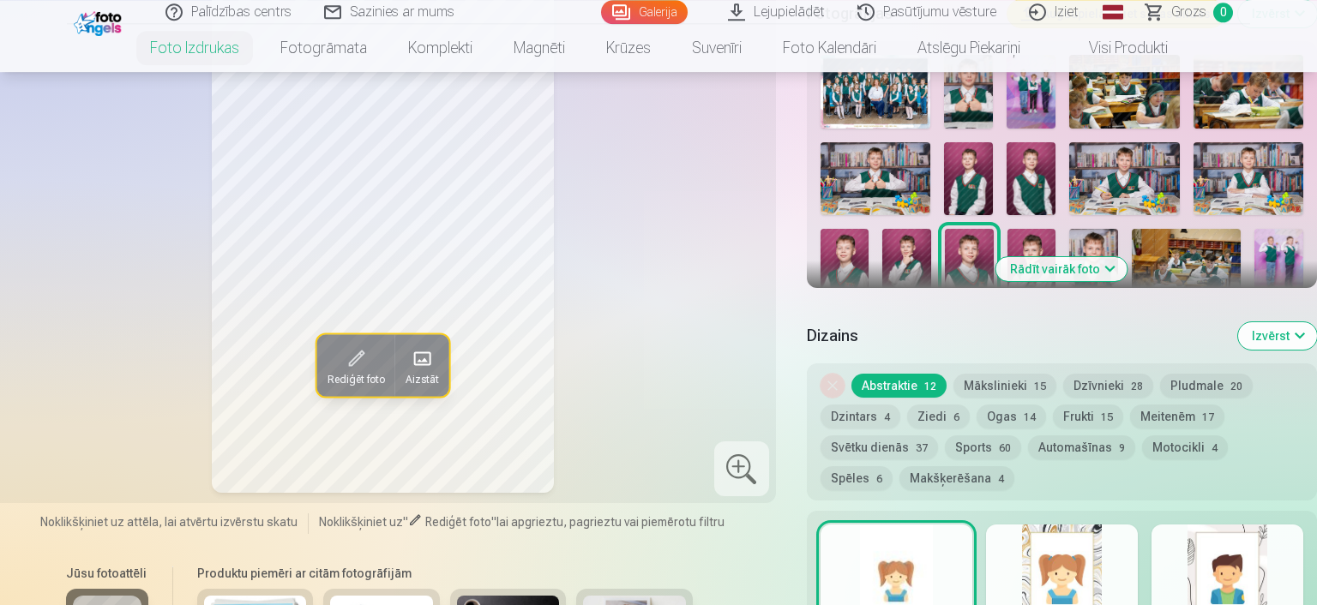
scroll to position [633, 0]
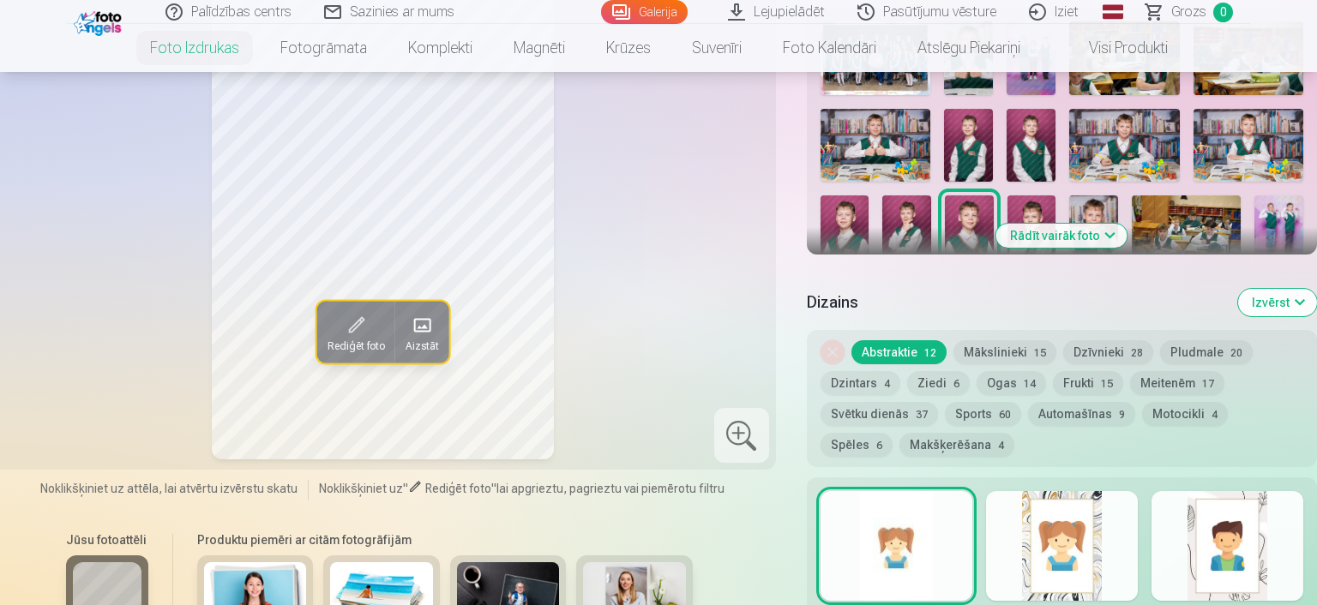
click at [1102, 231] on button "Rādīt vairāk foto" at bounding box center [1061, 236] width 131 height 24
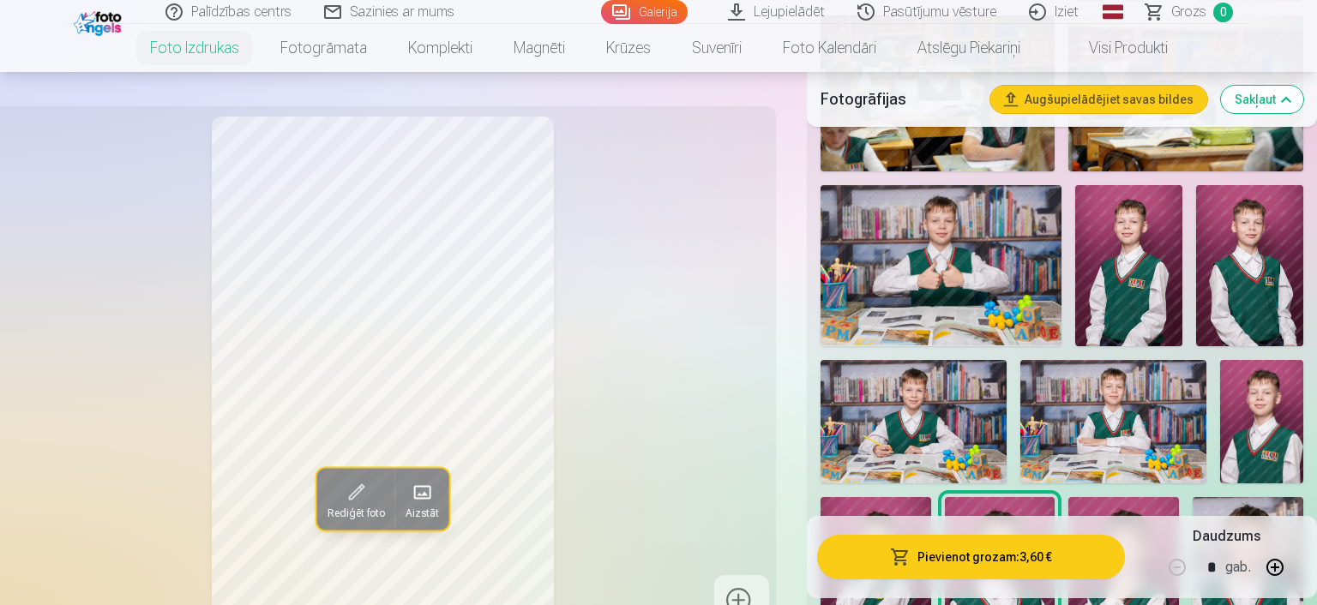
scroll to position [1176, 0]
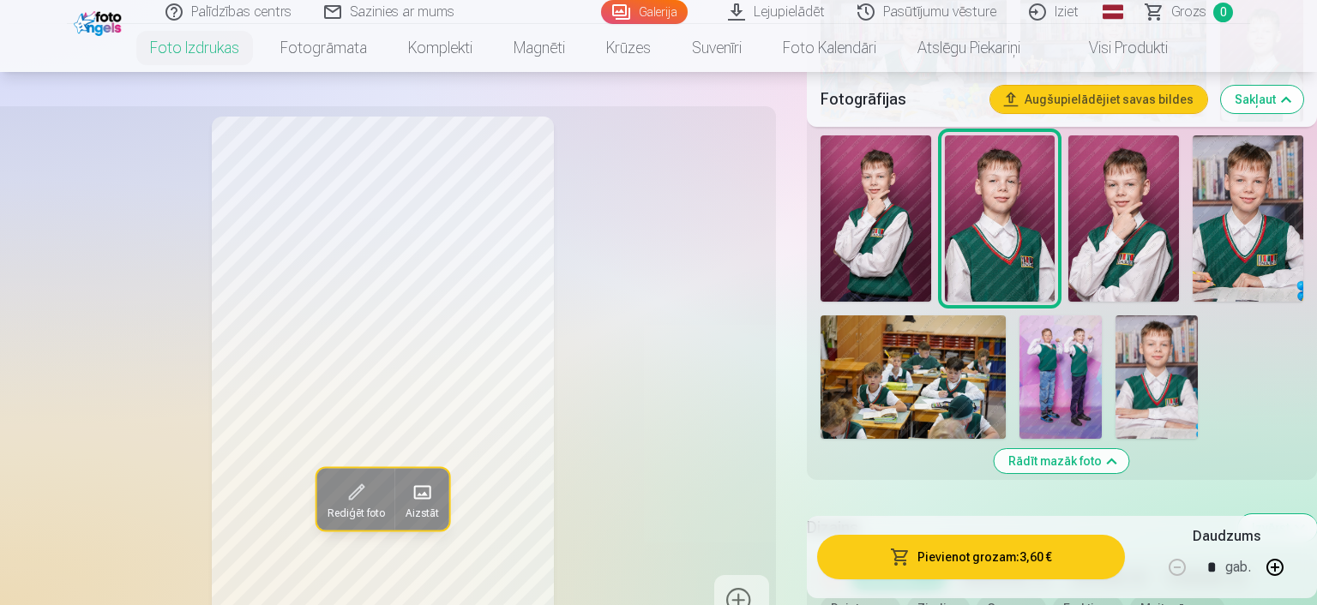
click at [1238, 216] on img at bounding box center [1247, 217] width 111 height 165
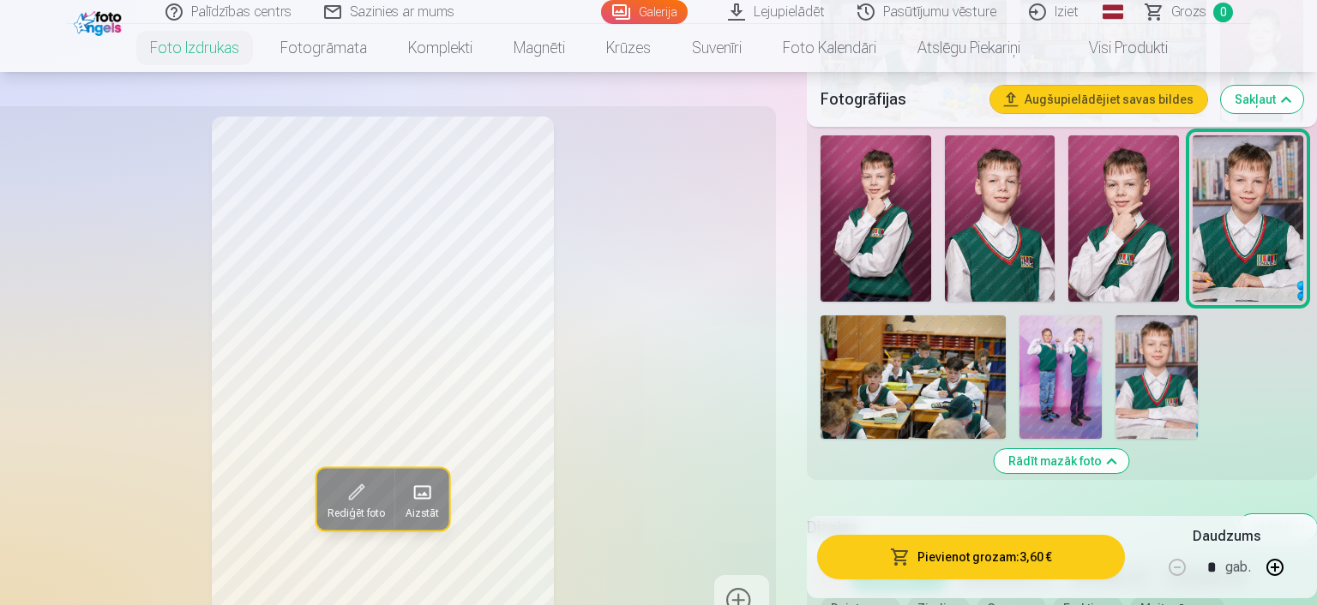
click at [955, 333] on img at bounding box center [912, 376] width 185 height 123
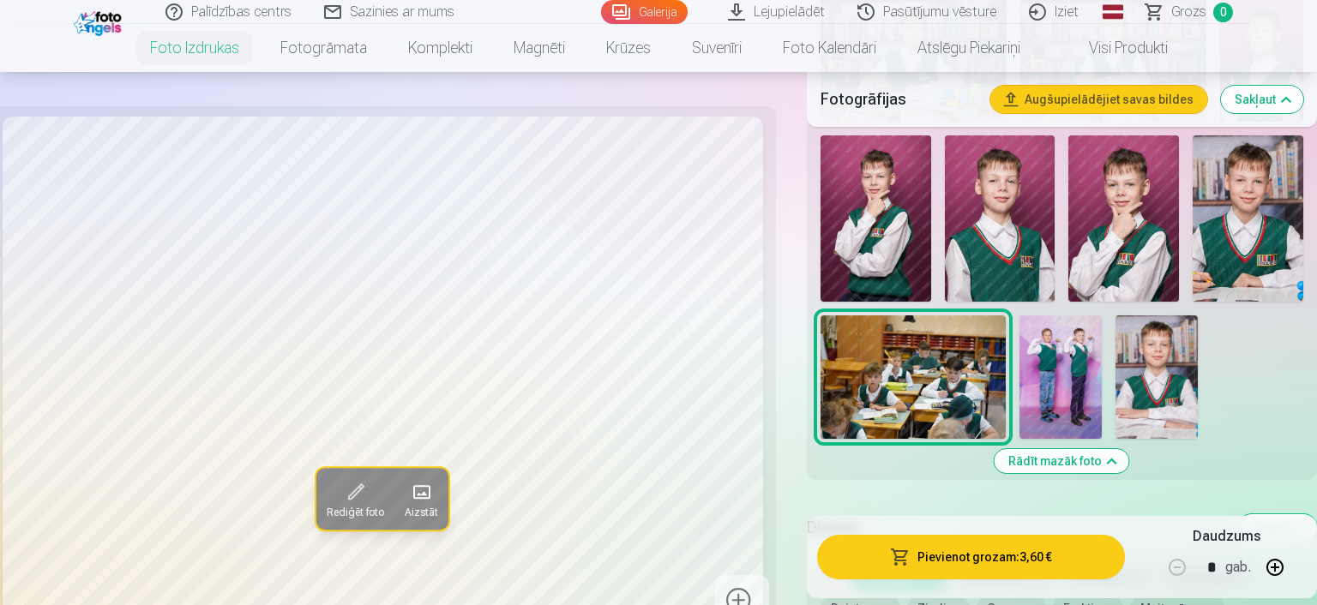
click at [1062, 355] on img at bounding box center [1060, 376] width 82 height 123
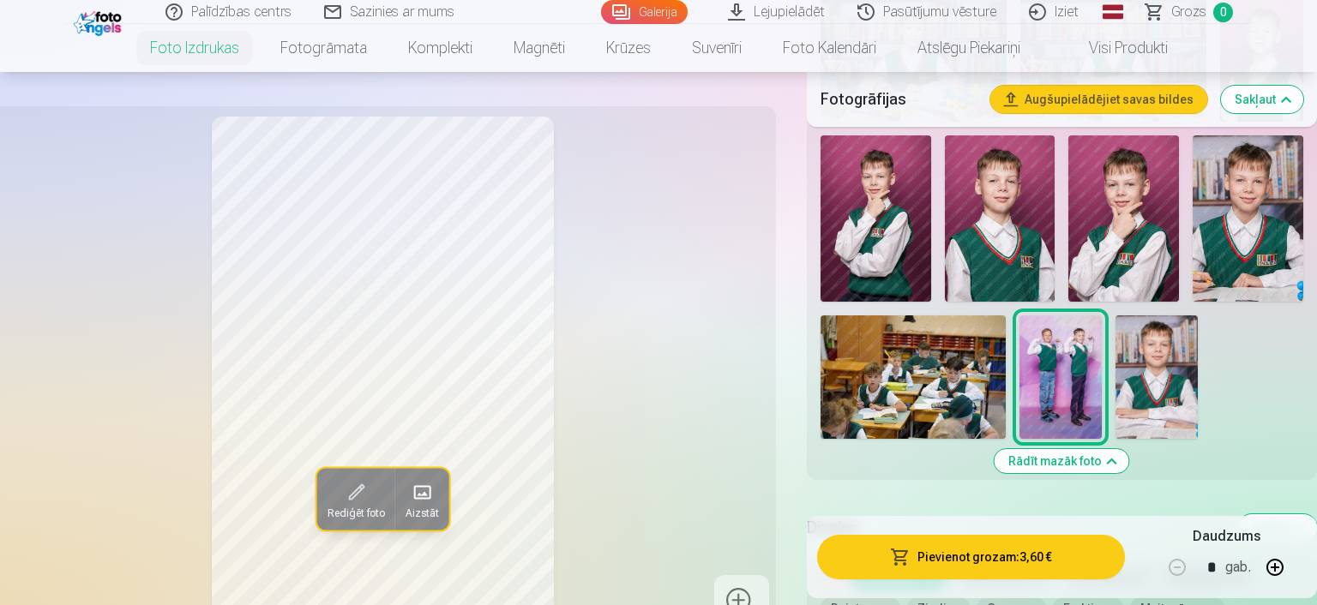
click at [1151, 369] on img at bounding box center [1156, 376] width 82 height 123
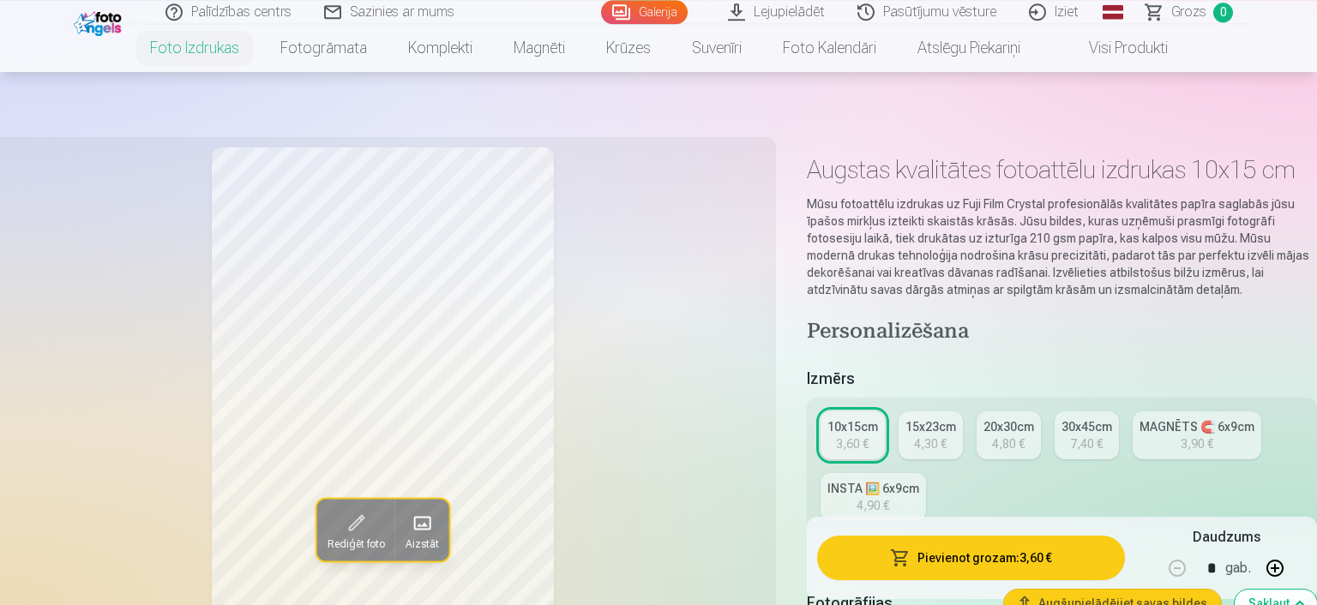
scroll to position [0, 0]
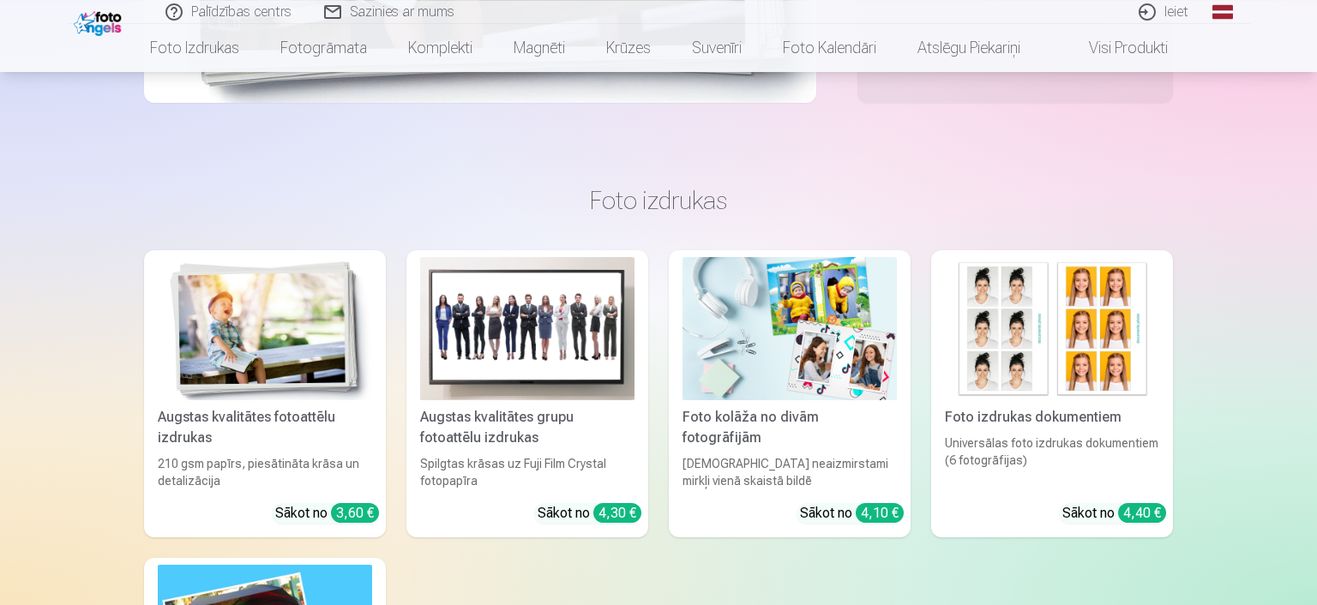
scroll to position [633, 0]
